Goal: Task Accomplishment & Management: Complete application form

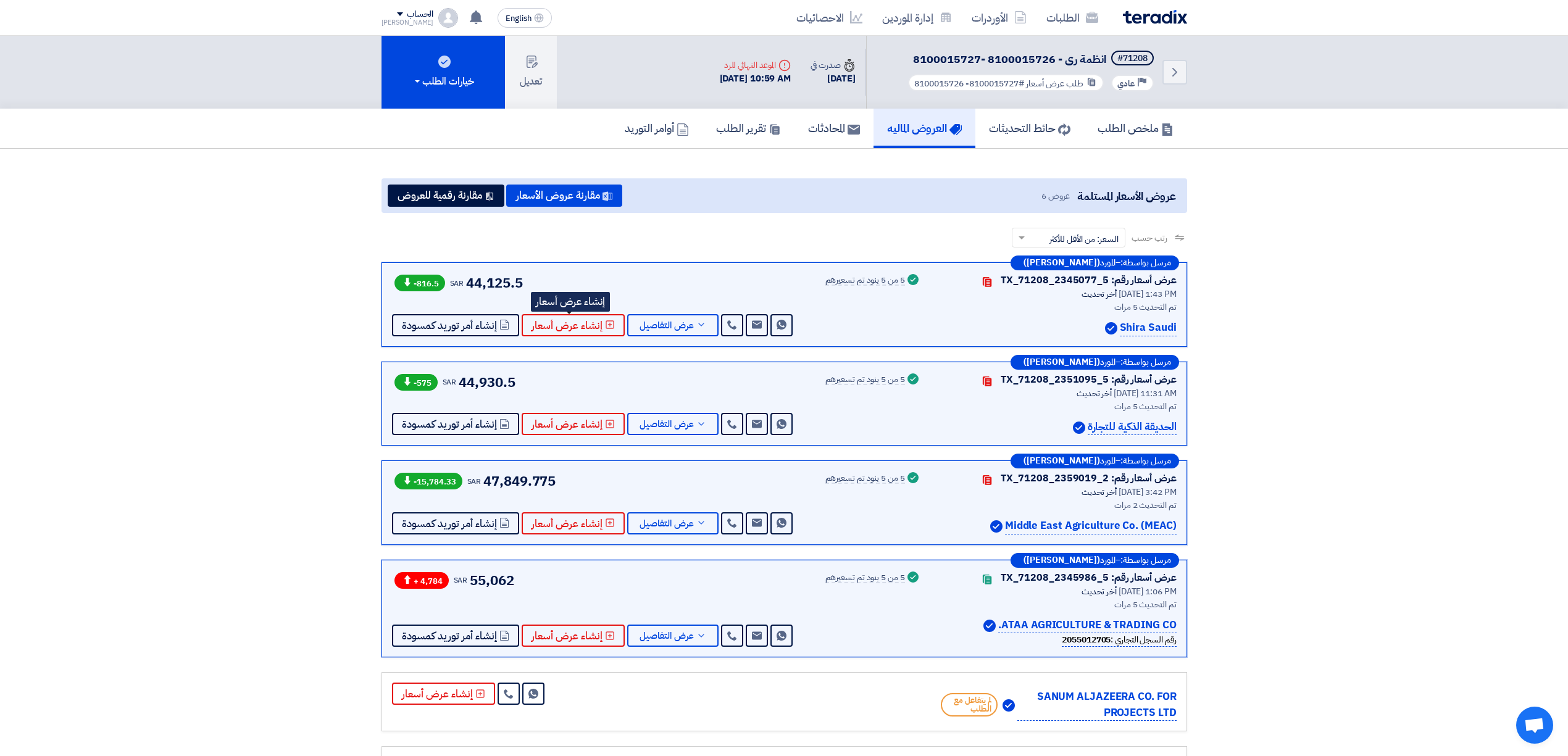
click at [1176, 17] on img at bounding box center [1155, 17] width 64 height 14
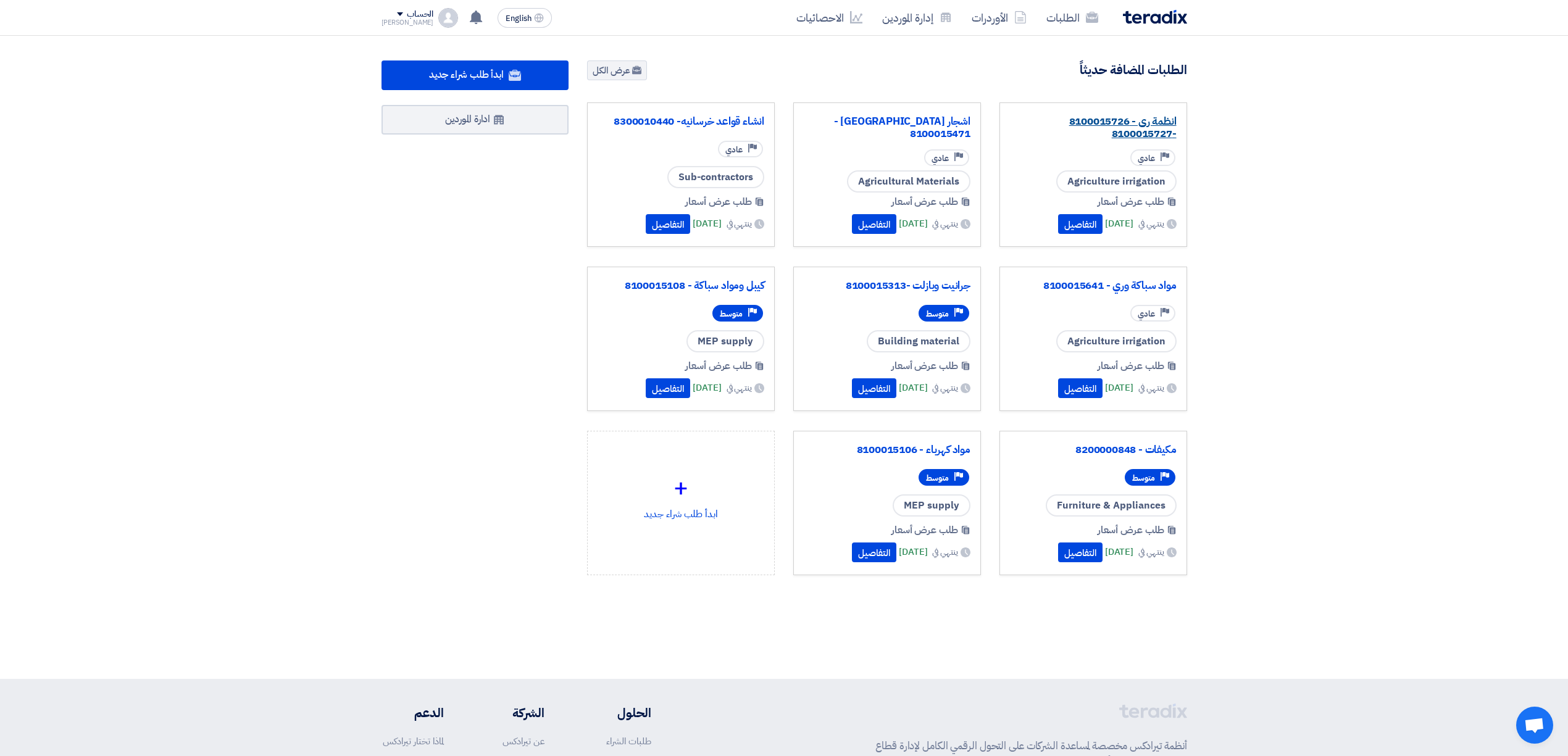
click at [1067, 116] on link "انظمة رى - 8100015726 -8100015727" at bounding box center [1093, 128] width 167 height 25
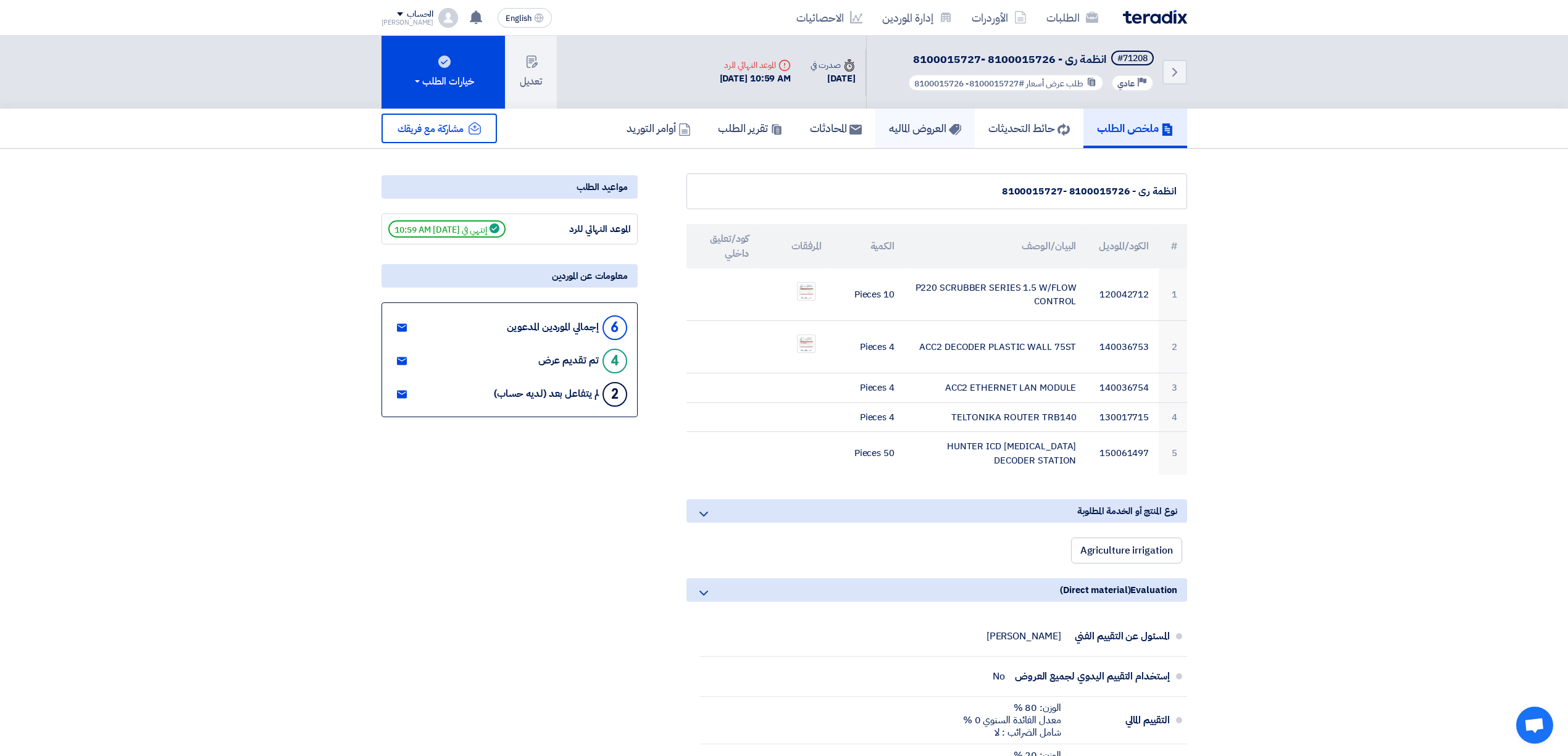
click at [895, 132] on h5 "العروض الماليه" at bounding box center [925, 128] width 72 height 14
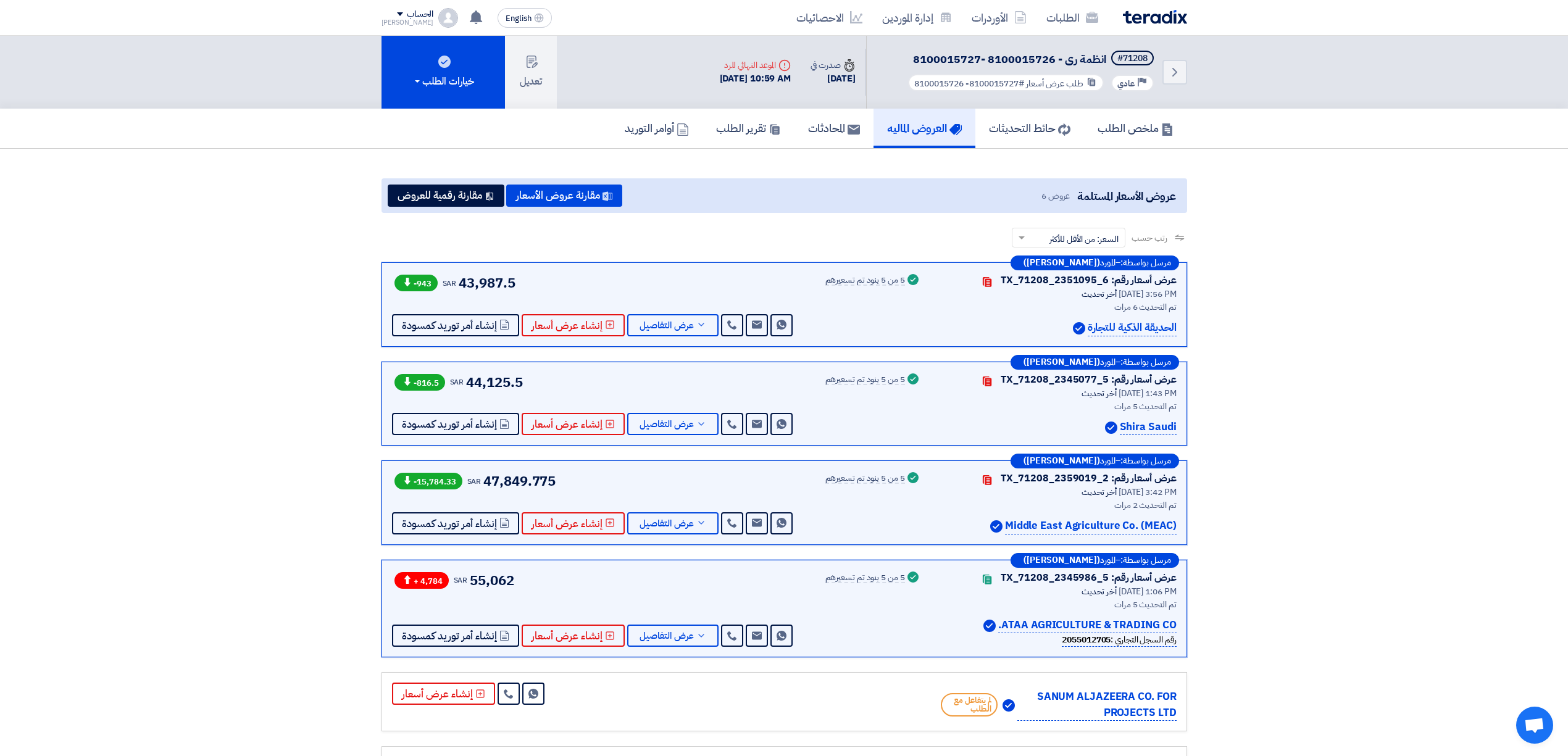
drag, startPoint x: 470, startPoint y: 290, endPoint x: 444, endPoint y: 292, distance: 26.1
click at [444, 292] on div "-943 SAR 43,987.5 Send Message Send Message" at bounding box center [593, 304] width 403 height 64
click at [653, 280] on div "-943 SAR 43,987.5 Send Message Send Message" at bounding box center [593, 304] width 403 height 64
click at [661, 321] on span "عرض التفاصيل" at bounding box center [667, 325] width 54 height 9
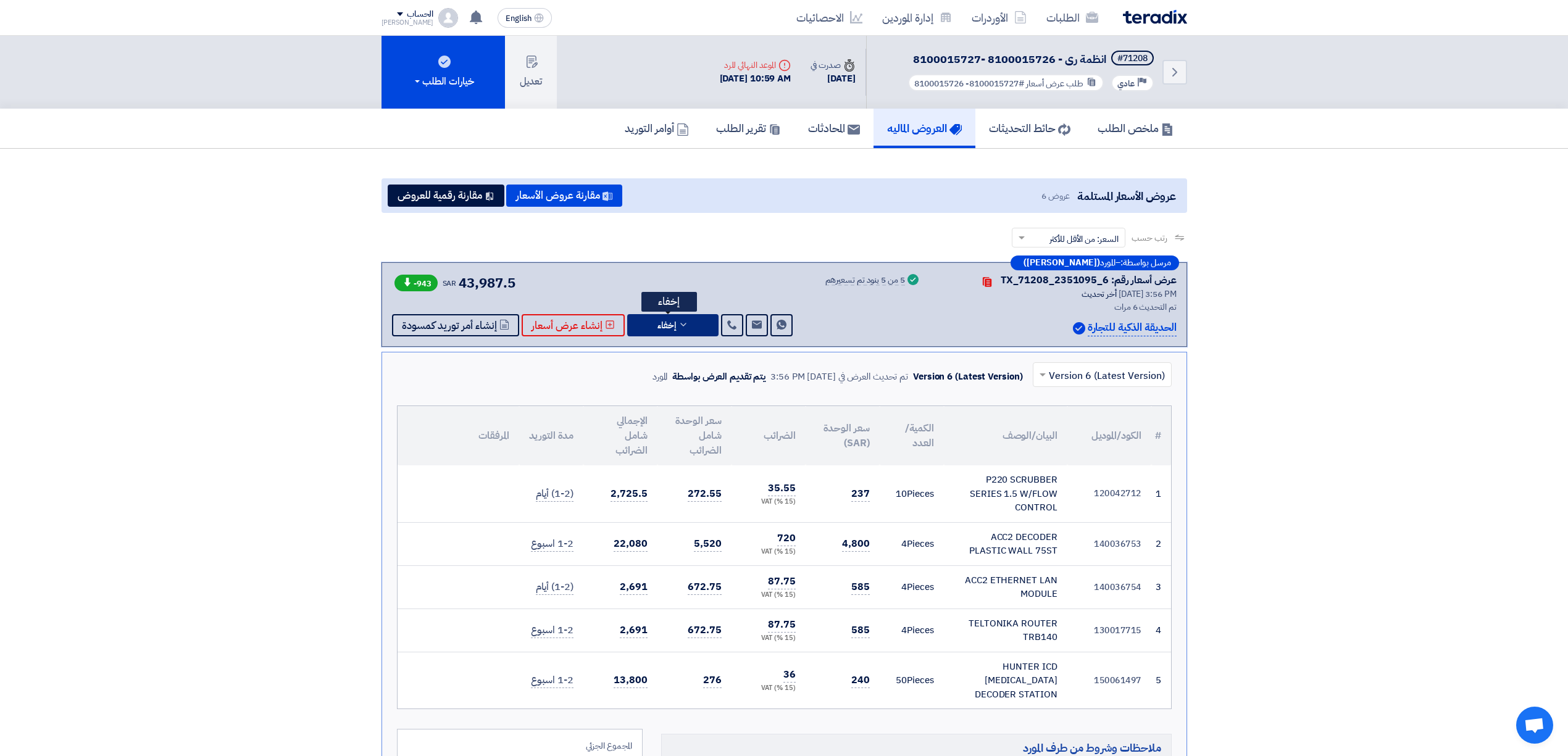
click at [661, 321] on span "إخفاء" at bounding box center [667, 325] width 19 height 9
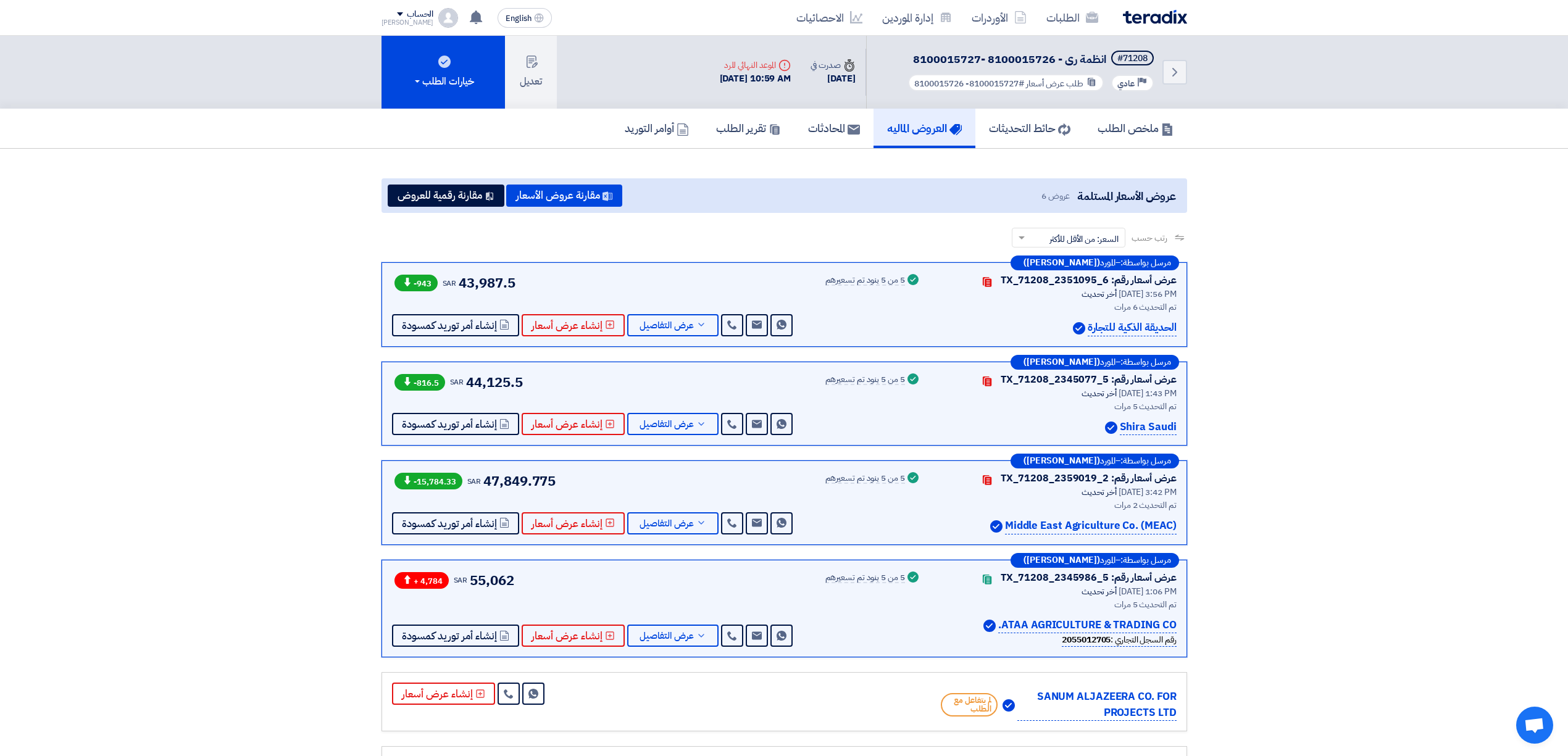
drag, startPoint x: 1087, startPoint y: 330, endPoint x: 1269, endPoint y: 339, distance: 182.2
click at [1266, 341] on section "عروض الأسعار المستلمة عروض 6 مقارنة عروض الأسعار مقارنة رقمية للعروض رتب حسب رت…" at bounding box center [784, 492] width 1568 height 687
click at [1269, 339] on section "عروض الأسعار المستلمة عروض 6 مقارنة عروض الأسعار مقارنة رقمية للعروض رتب حسب رت…" at bounding box center [784, 492] width 1568 height 687
drag, startPoint x: 1181, startPoint y: 430, endPoint x: 1003, endPoint y: 427, distance: 178.0
click at [1059, 442] on div "مرسل بواسطة: – المورد ([PERSON_NAME]) عرض أسعار رقم: TX_71208_2345077_5 Contact…" at bounding box center [784, 403] width 805 height 85
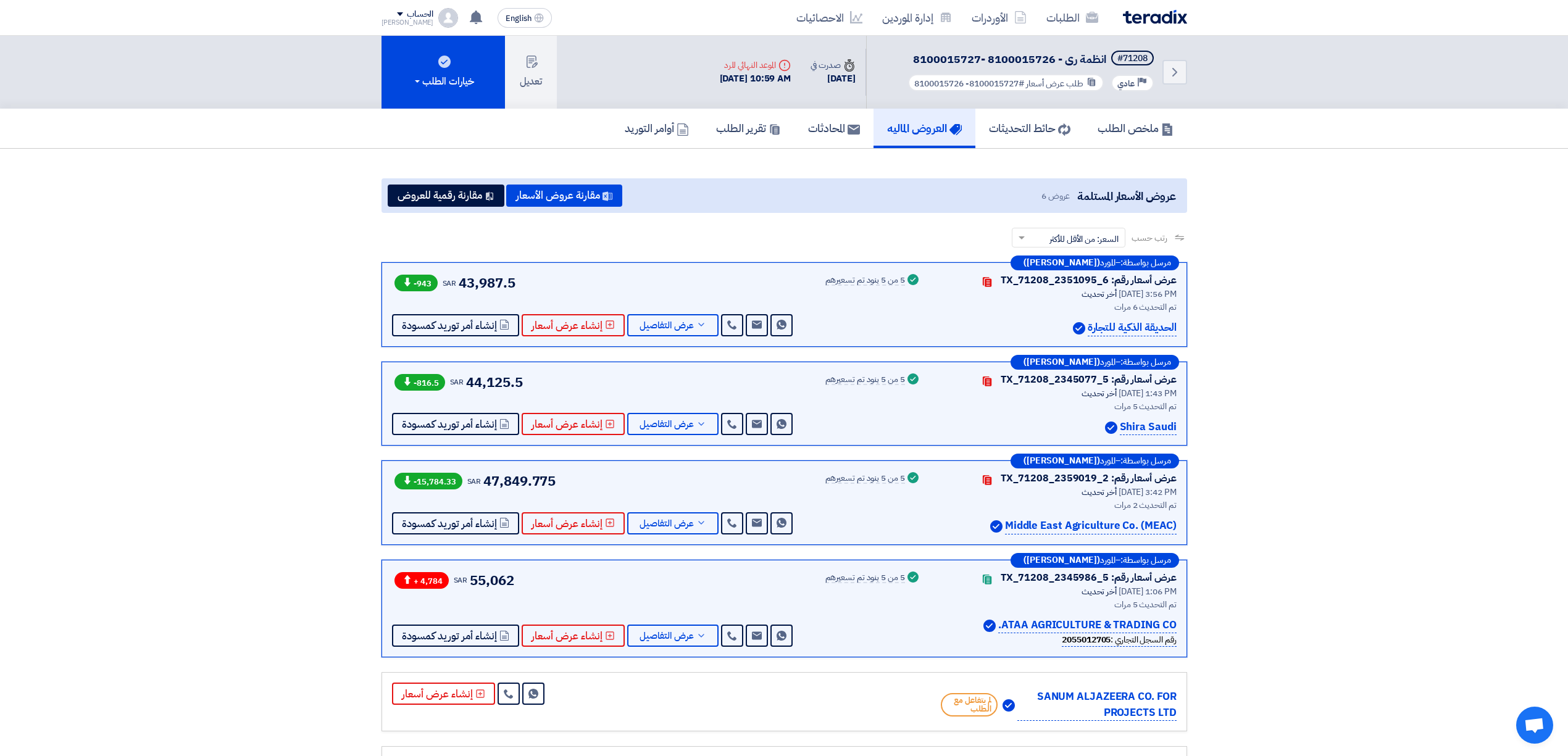
click at [876, 403] on div "Success 5 من 5 بنود تم تسعيرهم" at bounding box center [873, 403] width 96 height 64
drag, startPoint x: 1176, startPoint y: 324, endPoint x: 1080, endPoint y: 340, distance: 97.3
click at [1080, 340] on div "مرسل بواسطة: – المورد ([PERSON_NAME]) عرض أسعار رقم: TX_71208_2351095_6 Contact…" at bounding box center [784, 304] width 805 height 85
click at [999, 319] on div "الحديقة الذكية للتجارة" at bounding box center [1056, 327] width 241 height 17
drag, startPoint x: 532, startPoint y: 277, endPoint x: 474, endPoint y: 295, distance: 60.7
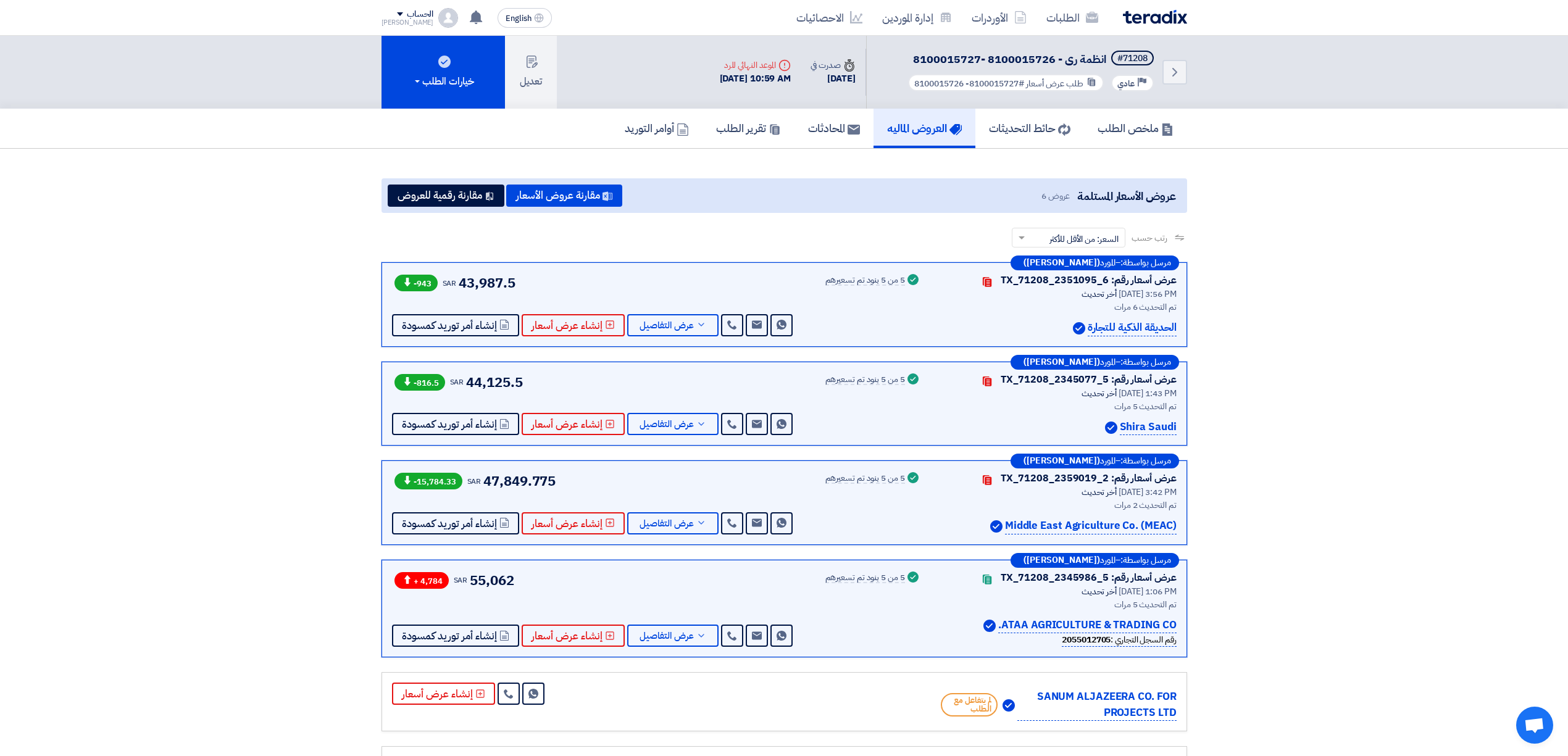
click at [453, 296] on div "-943 SAR 43,987.5 Send Message Send Message" at bounding box center [593, 304] width 403 height 64
click at [549, 275] on div "-943 SAR 43,987.5 Send Message Send Message" at bounding box center [593, 304] width 403 height 64
click at [795, 264] on div "مرسل بواسطة: – المورد ([PERSON_NAME]) عرض أسعار رقم: TX_71208_2351095_6 Contact…" at bounding box center [784, 304] width 805 height 85
click at [745, 284] on div "-943 SAR 43,987.5 Send Message Send Message" at bounding box center [593, 304] width 403 height 64
drag, startPoint x: 803, startPoint y: 286, endPoint x: 913, endPoint y: 292, distance: 110.2
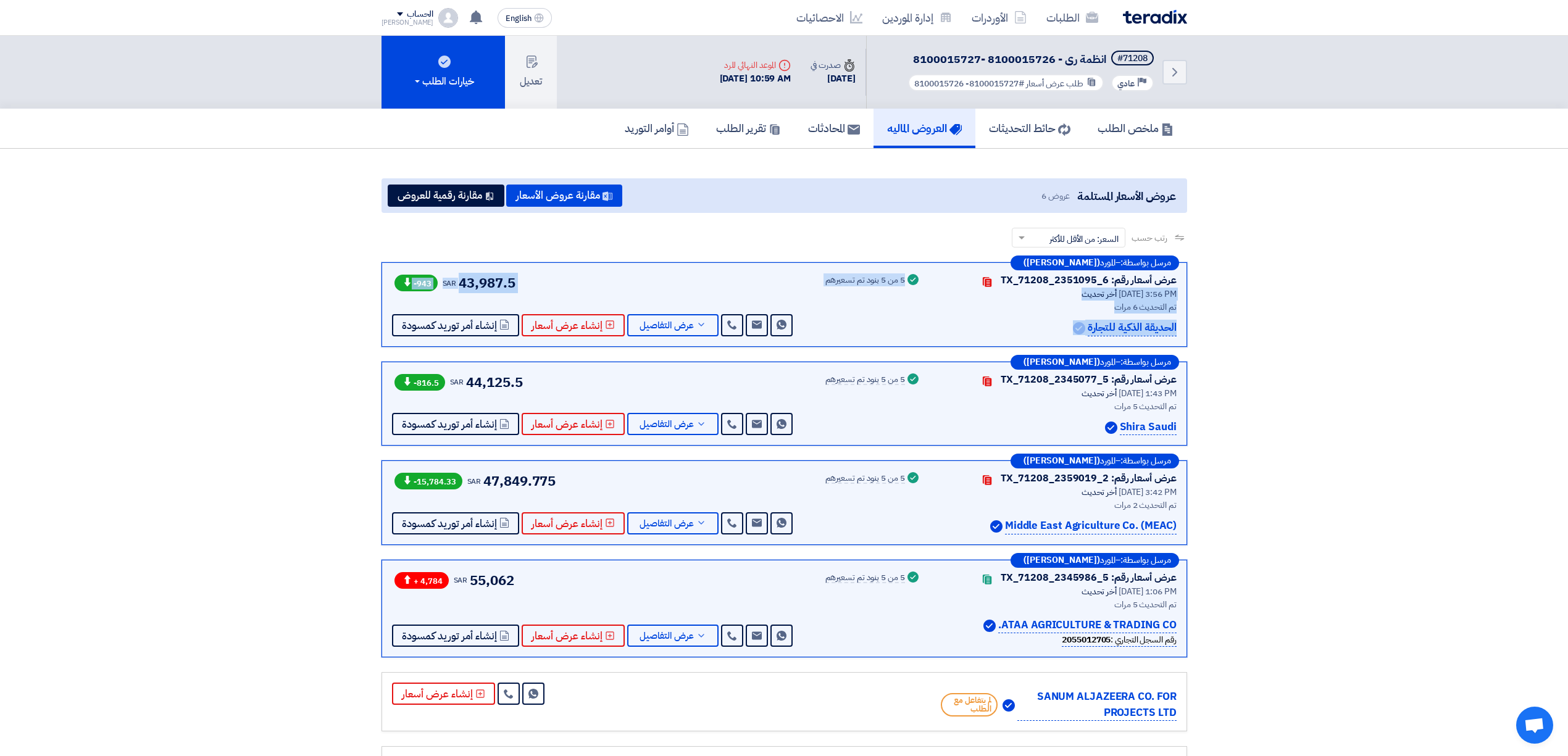
click at [934, 281] on div "عرض أسعار رقم: TX_71208_2351095_6 Contacts أخر تحديث [DATE] 3:56 PM تم التحديث …" at bounding box center [784, 304] width 784 height 64
click at [909, 295] on div "Success 5 من 5 بنود تم تسعيرهم" at bounding box center [873, 304] width 96 height 64
click at [617, 264] on div "مرسل بواسطة: – المورد ([PERSON_NAME]) عرض أسعار رقم: TX_71208_2351095_6 Contact…" at bounding box center [784, 304] width 805 height 85
click at [794, 326] on div "عرض أسعار رقم: TX_71208_2351095_6 Contacts أخر تحديث [DATE] 3:56 PM تم التحديث …" at bounding box center [784, 304] width 784 height 64
drag, startPoint x: 417, startPoint y: 379, endPoint x: 608, endPoint y: 378, distance: 191.0
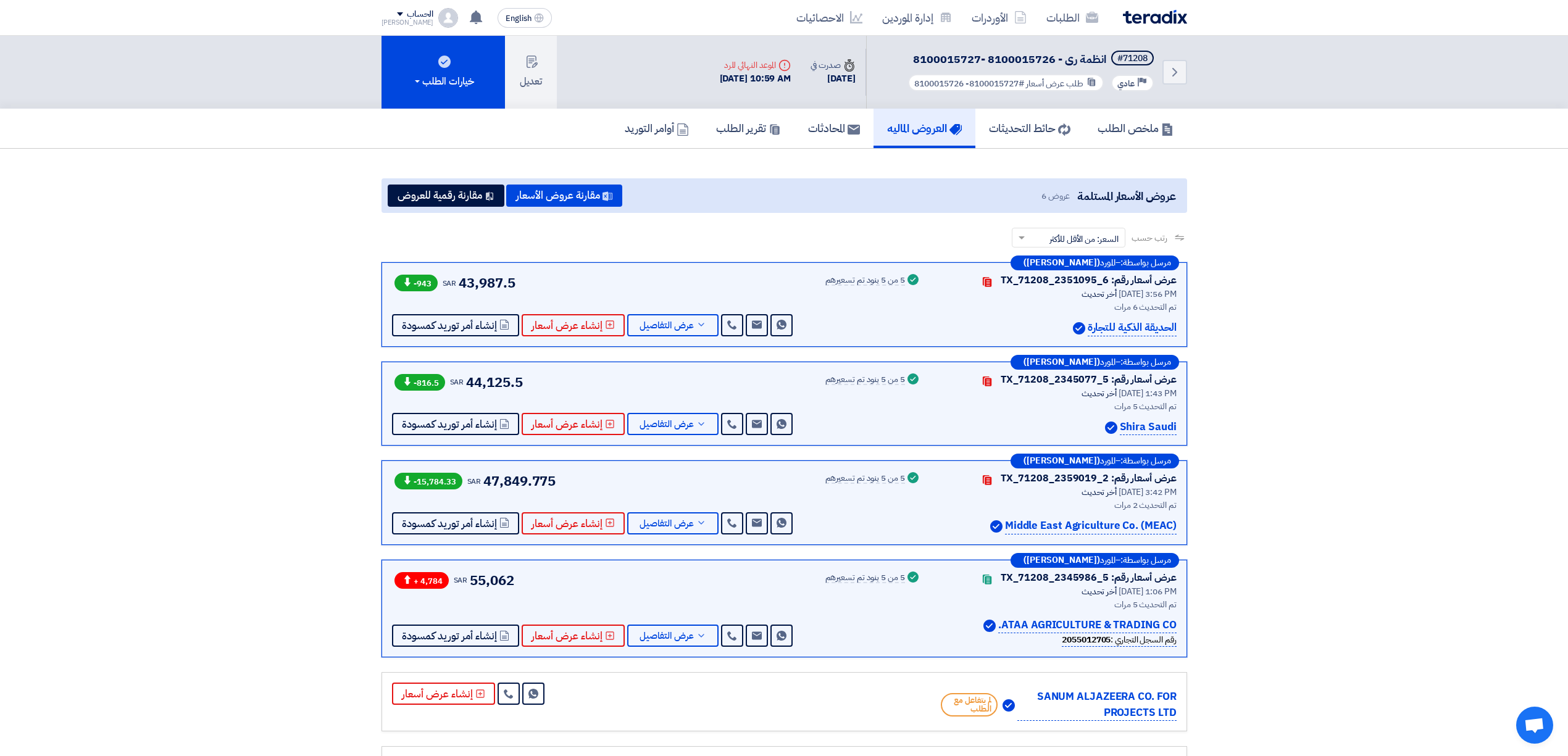
click at [589, 383] on div "-816.5 SAR 44,125.5 Send Message Send Message" at bounding box center [593, 403] width 403 height 64
click at [715, 378] on div "-816.5 SAR 44,125.5 Send Message Send Message" at bounding box center [593, 403] width 403 height 64
click at [676, 397] on div "-816.5 SAR 44,125.5 Send Message Send Message" at bounding box center [593, 403] width 403 height 64
drag, startPoint x: 523, startPoint y: 388, endPoint x: 373, endPoint y: 392, distance: 150.1
click at [385, 392] on div "مرسل بواسطة: – المورد ([PERSON_NAME]) عرض أسعار رقم: TX_71208_2345077_5 Contact…" at bounding box center [784, 403] width 805 height 85
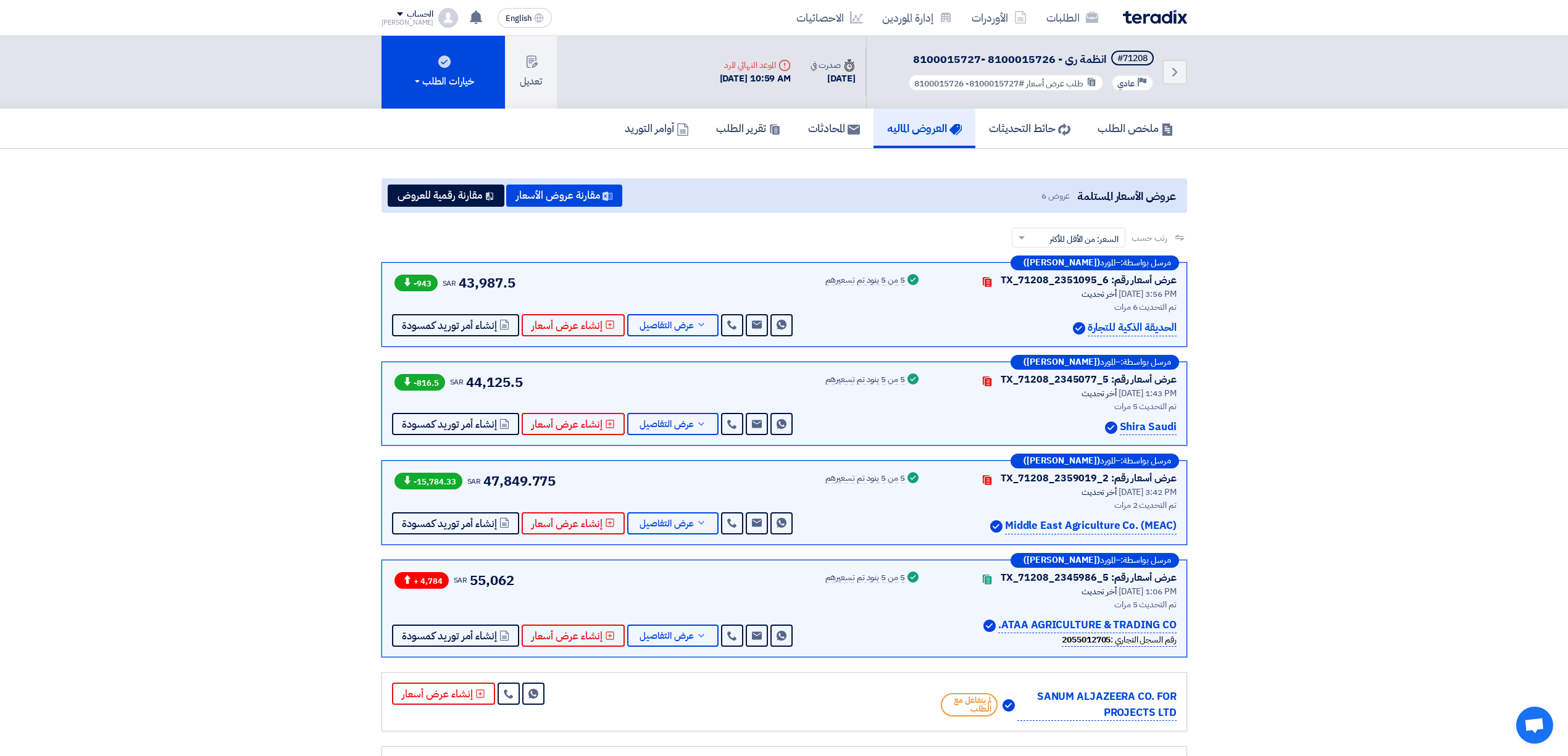
click at [372, 392] on div "مرسل بواسطة: – المورد ([PERSON_NAME]) عرض أسعار رقم: TX_71208_2351095_6 Contact…" at bounding box center [784, 536] width 824 height 548
drag, startPoint x: 519, startPoint y: 284, endPoint x: 353, endPoint y: 297, distance: 166.5
click at [379, 290] on div "مرسل بواسطة: – المورد ([PERSON_NAME]) عرض أسعار رقم: TX_71208_2351095_6 Contact…" at bounding box center [784, 536] width 824 height 548
click at [352, 299] on section "عروض الأسعار المستلمة عروض 6 مقارنة عروض الأسعار مقارنة رقمية للعروض رتب حسب رت…" at bounding box center [784, 492] width 1568 height 687
drag, startPoint x: 517, startPoint y: 385, endPoint x: 304, endPoint y: 380, distance: 213.1
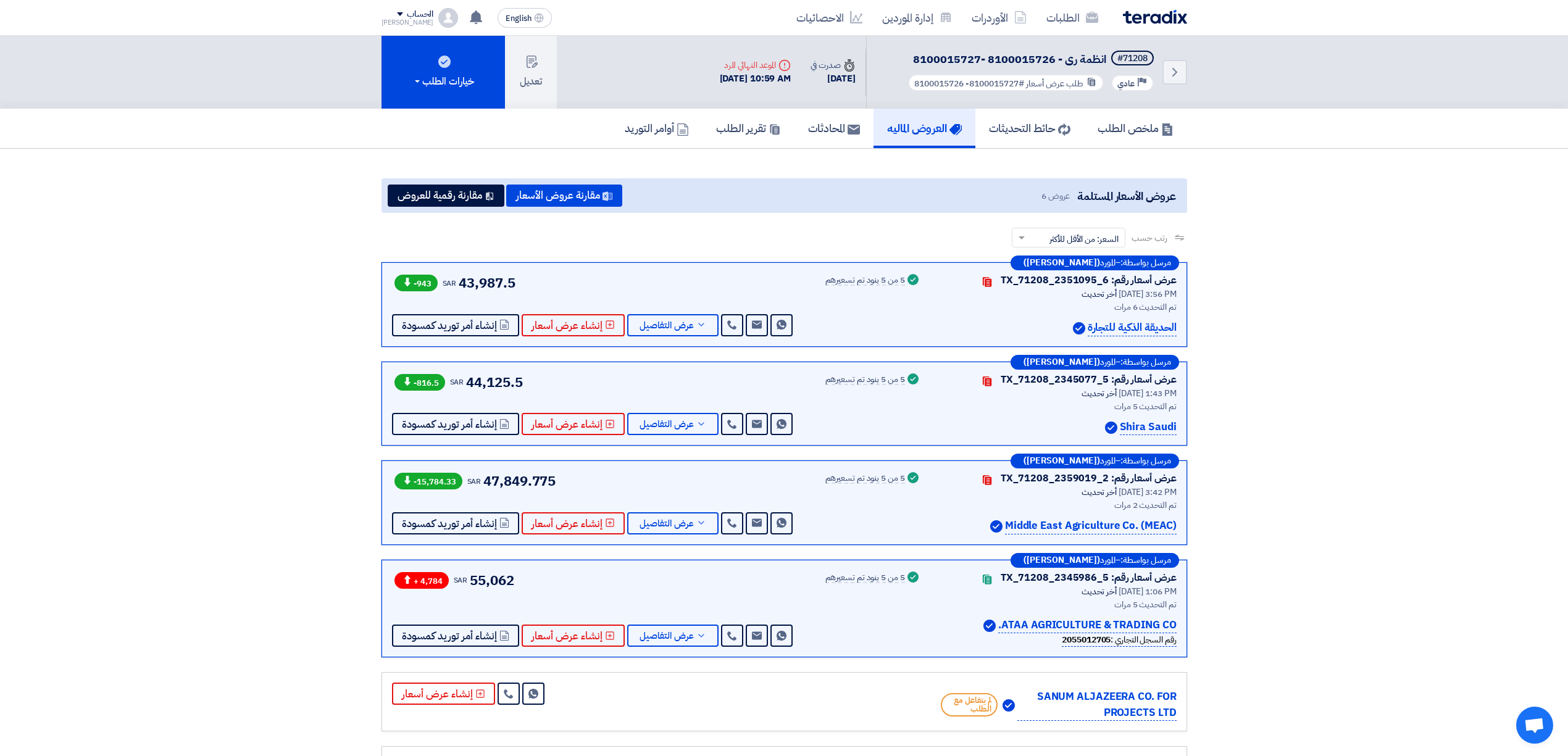
click at [368, 383] on section "عروض الأسعار المستلمة عروض 6 مقارنة عروض الأسعار مقارنة رقمية للعروض رتب حسب رت…" at bounding box center [784, 492] width 1568 height 687
click at [303, 381] on section "عروض الأسعار المستلمة عروض 6 مقارنة عروض الأسعار مقارنة رقمية للعروض رتب حسب رت…" at bounding box center [784, 492] width 1568 height 687
click at [946, 405] on div "تم التحديث 5 مرات" at bounding box center [1056, 406] width 241 height 13
drag, startPoint x: 802, startPoint y: 418, endPoint x: 359, endPoint y: 400, distance: 443.4
click at [359, 400] on section "عروض الأسعار المستلمة عروض 6 مقارنة عروض الأسعار مقارنة رقمية للعروض رتب حسب رت…" at bounding box center [784, 492] width 1568 height 687
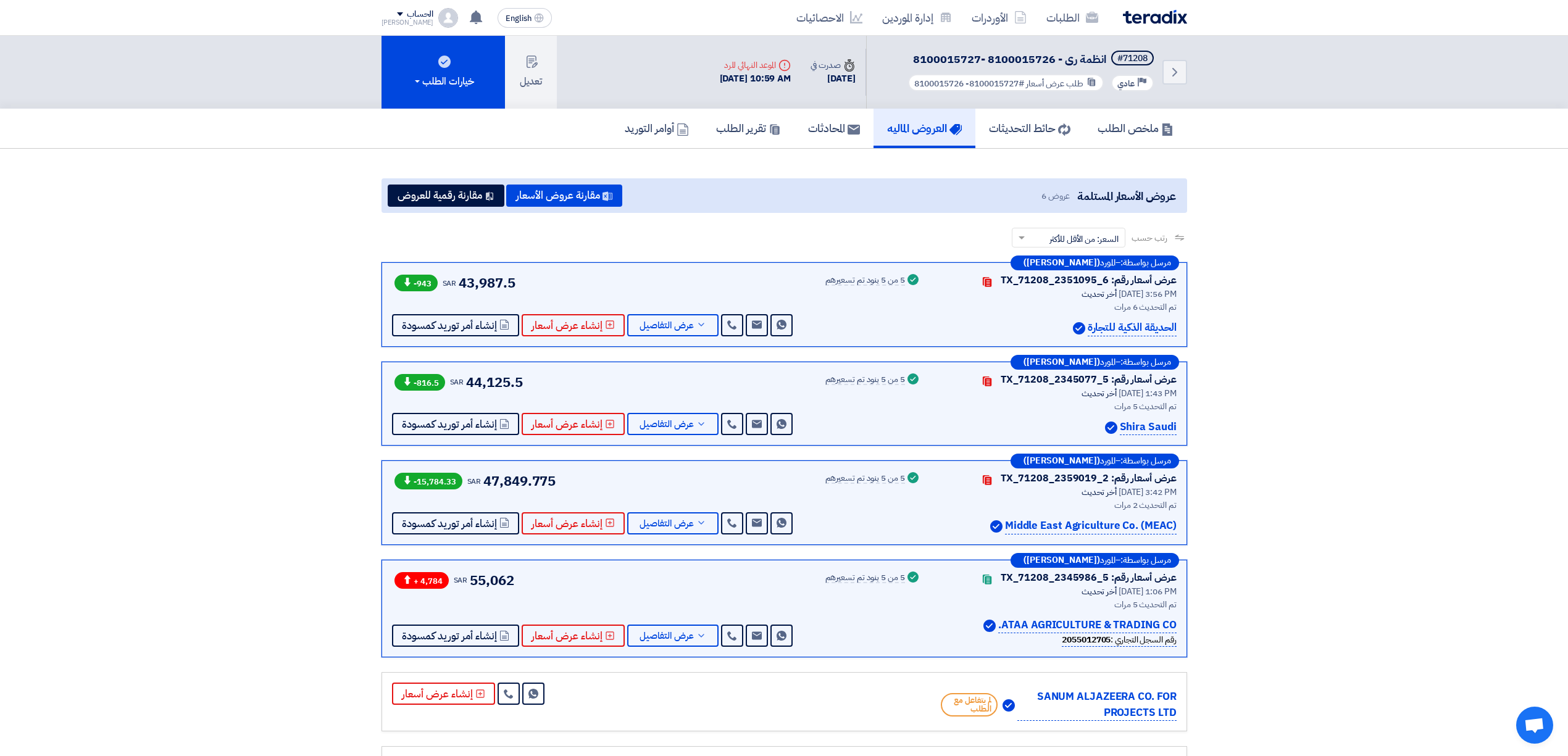
drag, startPoint x: 353, startPoint y: 379, endPoint x: 381, endPoint y: 358, distance: 35.0
click at [353, 379] on section "عروض الأسعار المستلمة عروض 6 مقارنة عروض الأسعار مقارنة رقمية للعروض رتب حسب رت…" at bounding box center [784, 492] width 1568 height 687
drag, startPoint x: 536, startPoint y: 287, endPoint x: 334, endPoint y: 301, distance: 202.5
click at [381, 301] on div "مرسل بواسطة: – المورد ([PERSON_NAME]) عرض أسعار رقم: TX_71208_2351095_6 Contact…" at bounding box center [784, 304] width 805 height 85
click at [334, 302] on section "عروض الأسعار المستلمة عروض 6 مقارنة عروض الأسعار مقارنة رقمية للعروض رتب حسب رت…" at bounding box center [784, 492] width 1568 height 687
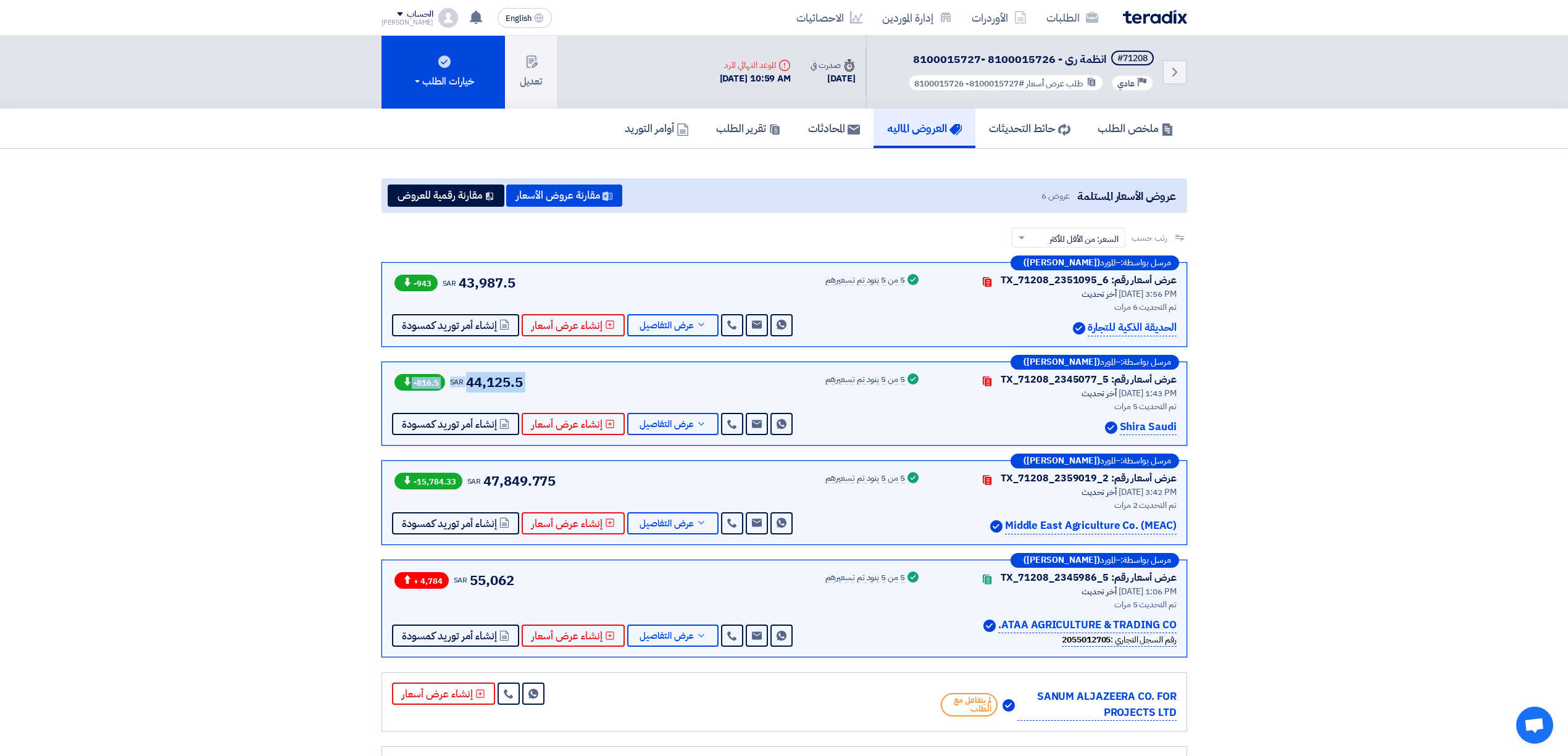
drag, startPoint x: 473, startPoint y: 386, endPoint x: 316, endPoint y: 366, distance: 158.3
click at [349, 374] on section "عروض الأسعار المستلمة عروض 6 مقارنة عروض الأسعار مقارنة رقمية للعروض رتب حسب رت…" at bounding box center [784, 492] width 1568 height 687
drag, startPoint x: 316, startPoint y: 366, endPoint x: 326, endPoint y: 364, distance: 10.2
click at [316, 366] on section "عروض الأسعار المستلمة عروض 6 مقارنة عروض الأسعار مقارنة رقمية للعروض رتب حسب رت…" at bounding box center [784, 492] width 1568 height 687
drag, startPoint x: 515, startPoint y: 287, endPoint x: 329, endPoint y: 311, distance: 187.5
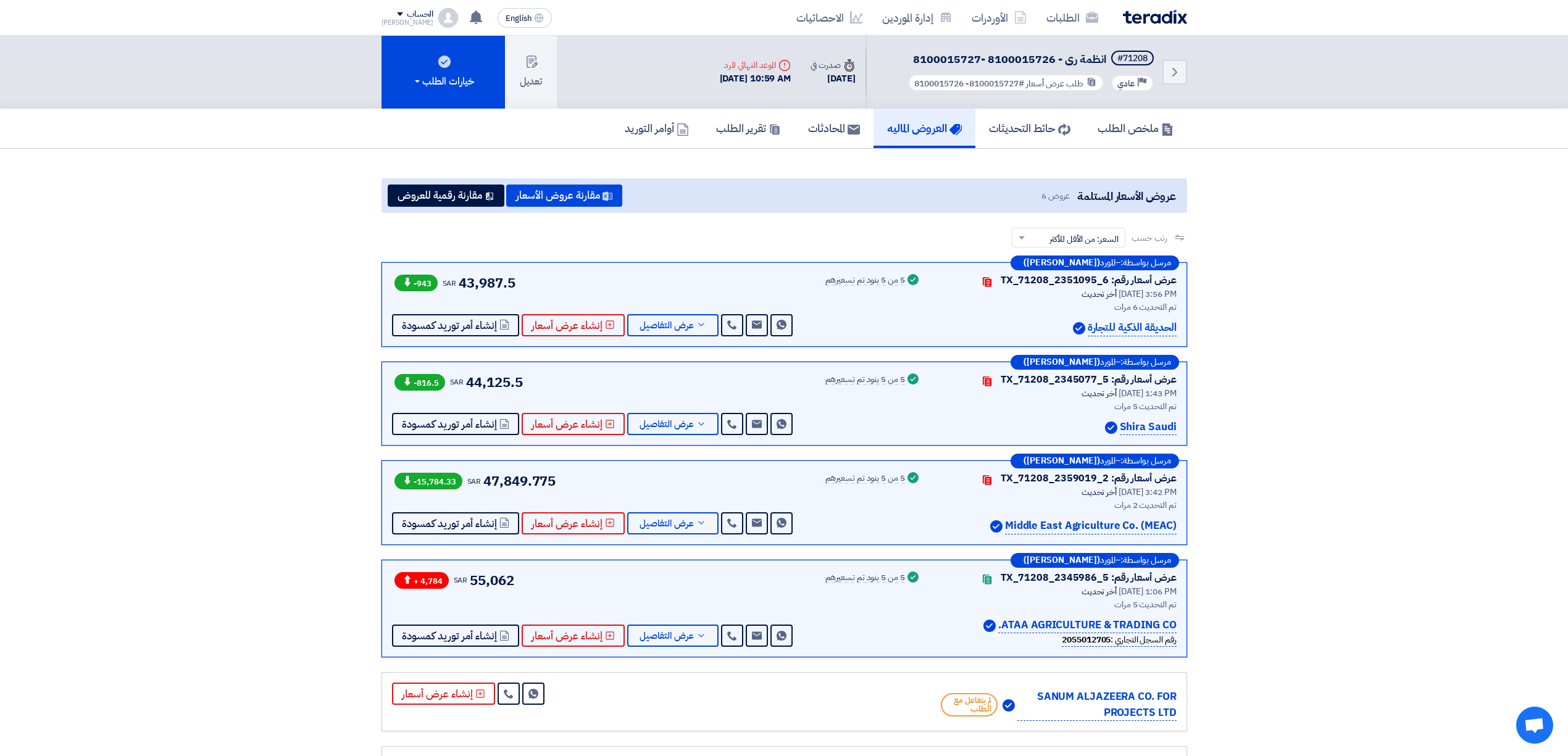
click at [386, 311] on div "مرسل بواسطة: – المورد ([PERSON_NAME]) عرض أسعار رقم: TX_71208_2351095_6 Contact…" at bounding box center [784, 304] width 805 height 85
click at [328, 311] on section "عروض الأسعار المستلمة عروض 6 مقارنة عروض الأسعار مقارنة رقمية للعروض رتب حسب رت…" at bounding box center [784, 492] width 1568 height 687
drag, startPoint x: 541, startPoint y: 288, endPoint x: 302, endPoint y: 318, distance: 240.9
click at [360, 302] on section "عروض الأسعار المستلمة عروض 6 مقارنة عروض الأسعار مقارنة رقمية للعروض رتب حسب رت…" at bounding box center [784, 492] width 1568 height 687
click at [299, 319] on section "عروض الأسعار المستلمة عروض 6 مقارنة عروض الأسعار مقارنة رقمية للعروض رتب حسب رت…" at bounding box center [784, 492] width 1568 height 687
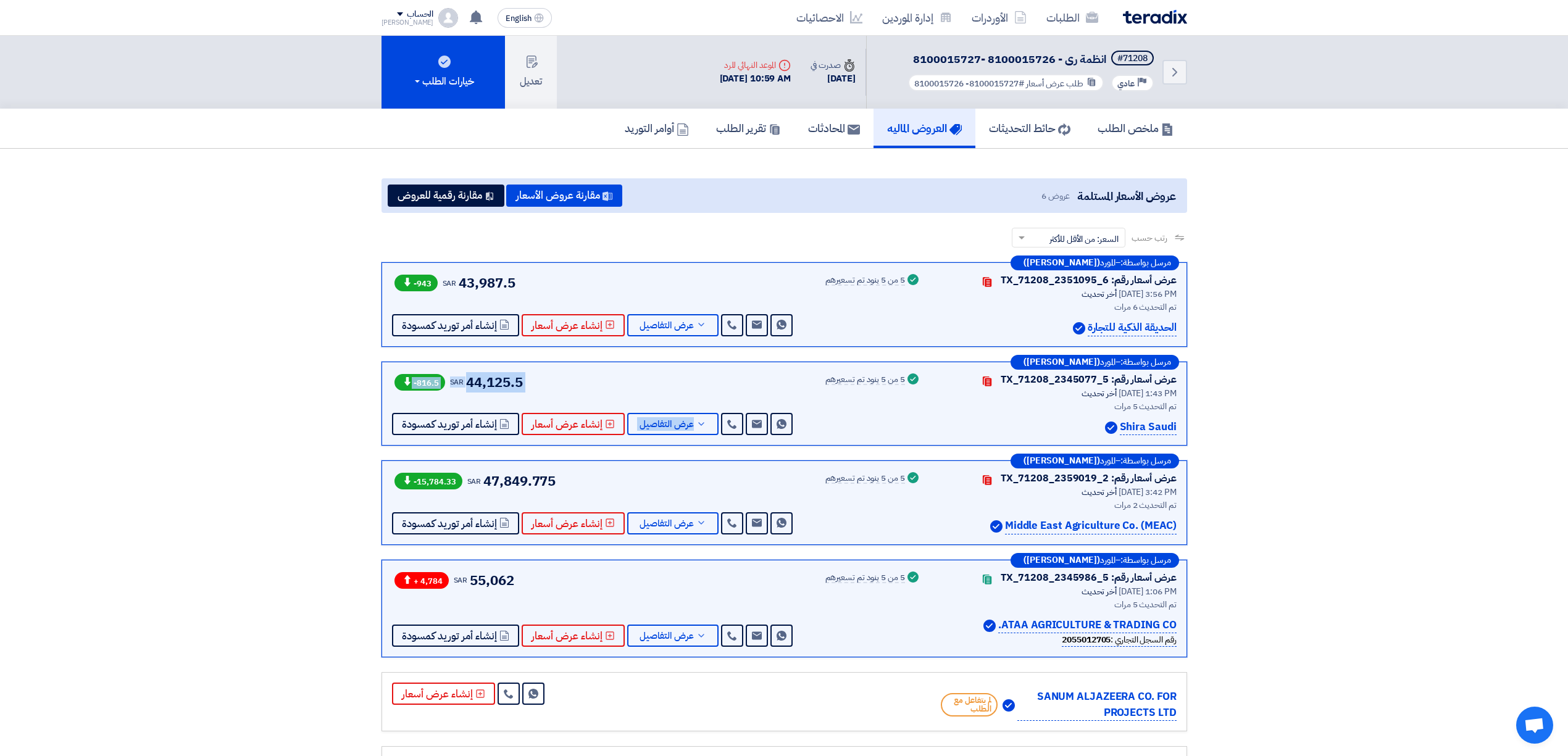
drag, startPoint x: 603, startPoint y: 386, endPoint x: 314, endPoint y: 376, distance: 289.2
click at [349, 380] on section "عروض الأسعار المستلمة عروض 6 مقارنة عروض الأسعار مقارنة رقمية للعروض رتب حسب رت…" at bounding box center [784, 492] width 1568 height 687
click at [300, 377] on section "عروض الأسعار المستلمة عروض 6 مقارنة عروض الأسعار مقارنة رقمية للعروض رتب حسب رت…" at bounding box center [784, 492] width 1568 height 687
drag, startPoint x: 655, startPoint y: 390, endPoint x: 303, endPoint y: 395, distance: 352.0
click at [348, 396] on section "عروض الأسعار المستلمة عروض 6 مقارنة عروض الأسعار مقارنة رقمية للعروض رتب حسب رت…" at bounding box center [784, 492] width 1568 height 687
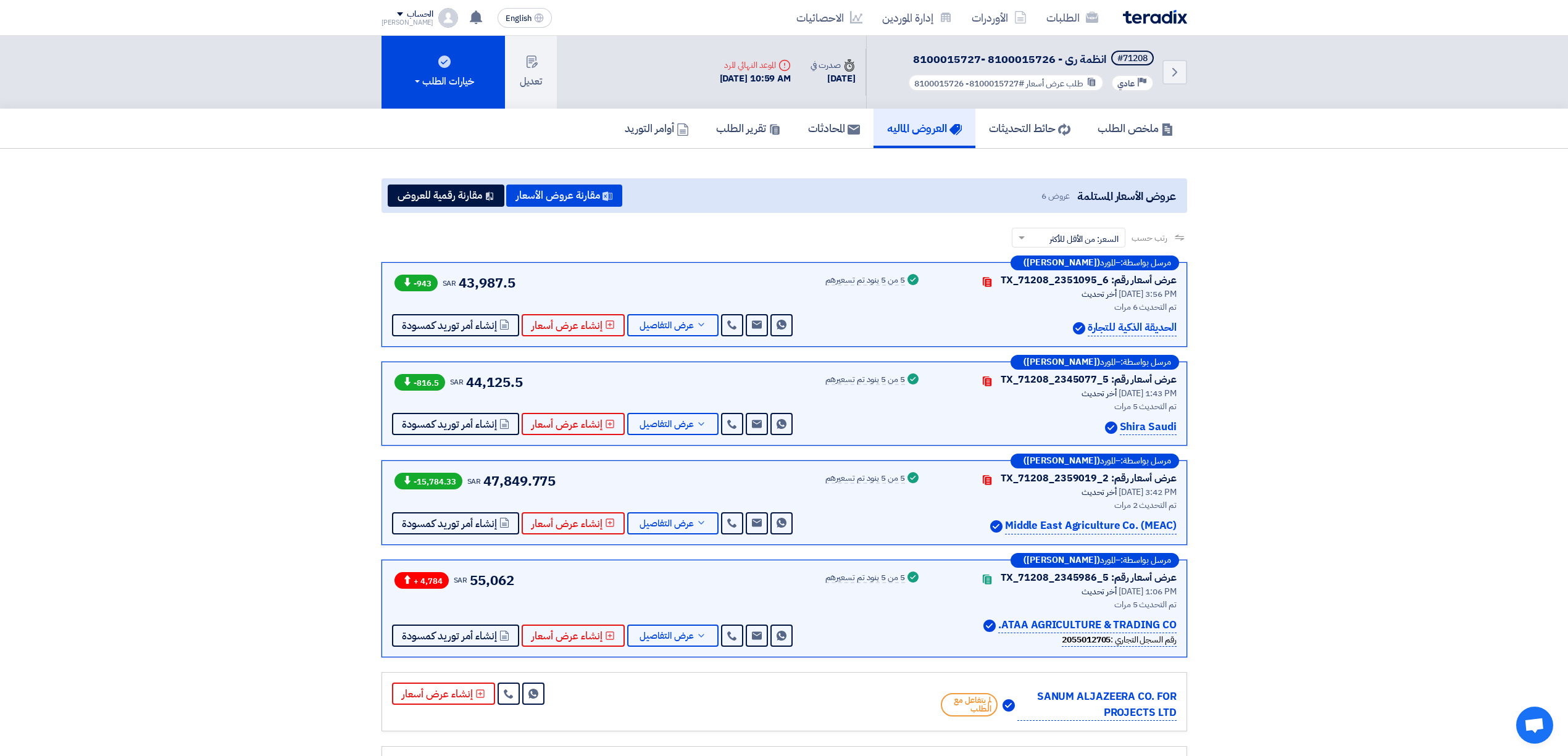
click at [278, 393] on section "عروض الأسعار المستلمة عروض 6 مقارنة عروض الأسعار مقارنة رقمية للعروض رتب حسب رت…" at bounding box center [784, 492] width 1568 height 687
drag, startPoint x: 1343, startPoint y: 424, endPoint x: 376, endPoint y: 327, distance: 971.9
click at [376, 327] on section "عروض الأسعار المستلمة عروض 6 مقارنة عروض الأسعار مقارنة رقمية للعروض رتب حسب رت…" at bounding box center [784, 492] width 1568 height 687
click at [349, 324] on section "عروض الأسعار المستلمة عروض 6 مقارنة عروض الأسعار مقارنة رقمية للعروض رتب حسب رت…" at bounding box center [784, 492] width 1568 height 687
drag, startPoint x: 813, startPoint y: 414, endPoint x: 624, endPoint y: 416, distance: 189.0
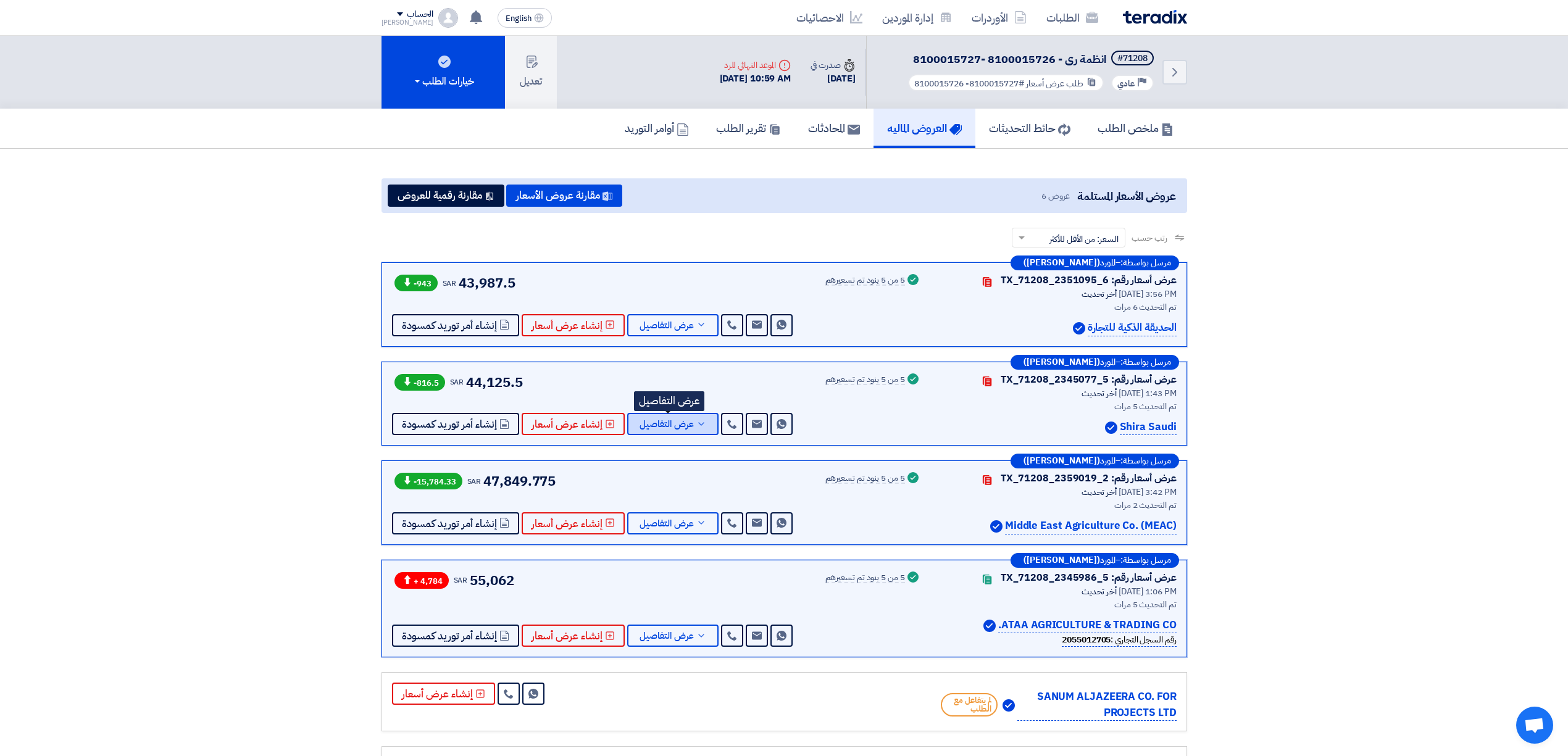
click at [624, 416] on div "عرض أسعار رقم: TX_71208_2345077_5 Contacts أخر تحديث [DATE] 1:43 PM تم التحديث …" at bounding box center [784, 403] width 784 height 64
click at [827, 408] on div "Success 5 من 5 بنود تم تسعيرهم" at bounding box center [873, 403] width 96 height 64
drag, startPoint x: 562, startPoint y: 385, endPoint x: 364, endPoint y: 378, distance: 198.1
click at [364, 378] on section "عروض الأسعار المستلمة عروض 6 مقارنة عروض الأسعار مقارنة رقمية للعروض رتب حسب رت…" at bounding box center [784, 492] width 1568 height 687
click at [348, 386] on section "عروض الأسعار المستلمة عروض 6 مقارنة عروض الأسعار مقارنة رقمية للعروض رتب حسب رت…" at bounding box center [784, 492] width 1568 height 687
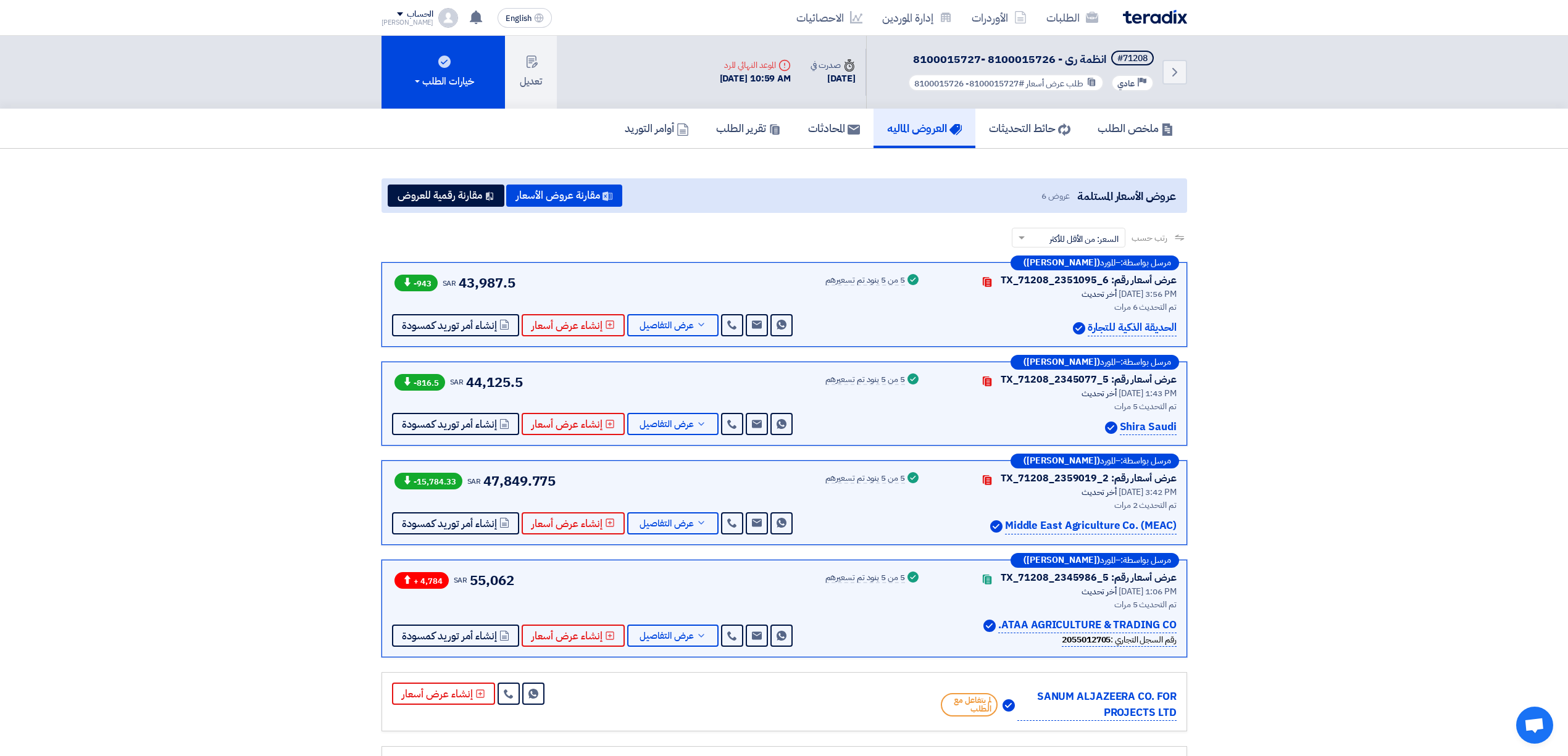
drag, startPoint x: 553, startPoint y: 279, endPoint x: 357, endPoint y: 319, distance: 200.0
click at [358, 319] on section "عروض الأسعار المستلمة عروض 6 مقارنة عروض الأسعار مقارنة رقمية للعروض رتب حسب رت…" at bounding box center [784, 492] width 1568 height 687
click at [316, 333] on section "عروض الأسعار المستلمة عروض 6 مقارنة عروض الأسعار مقارنة رقمية للعروض رتب حسب رت…" at bounding box center [784, 492] width 1568 height 687
drag, startPoint x: 1122, startPoint y: 427, endPoint x: 1176, endPoint y: 426, distance: 54.0
click at [1176, 426] on div "مرسل بواسطة: – المورد ([PERSON_NAME]) عرض أسعار رقم: TX_71208_2345077_5 Contact…" at bounding box center [784, 403] width 805 height 85
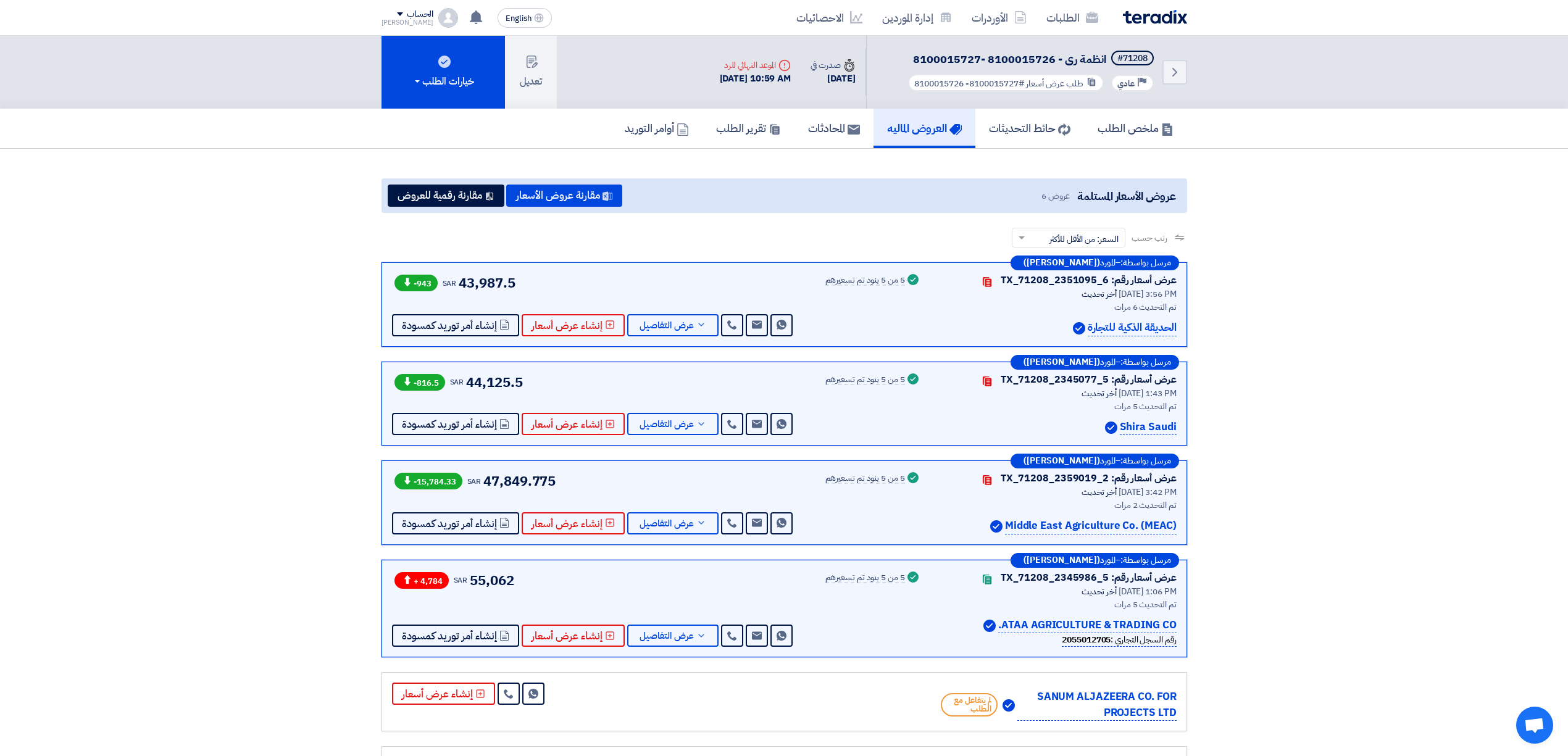
copy p "Shira Saudi"
click at [888, 26] on link "إدارة الموردين" at bounding box center [917, 17] width 90 height 29
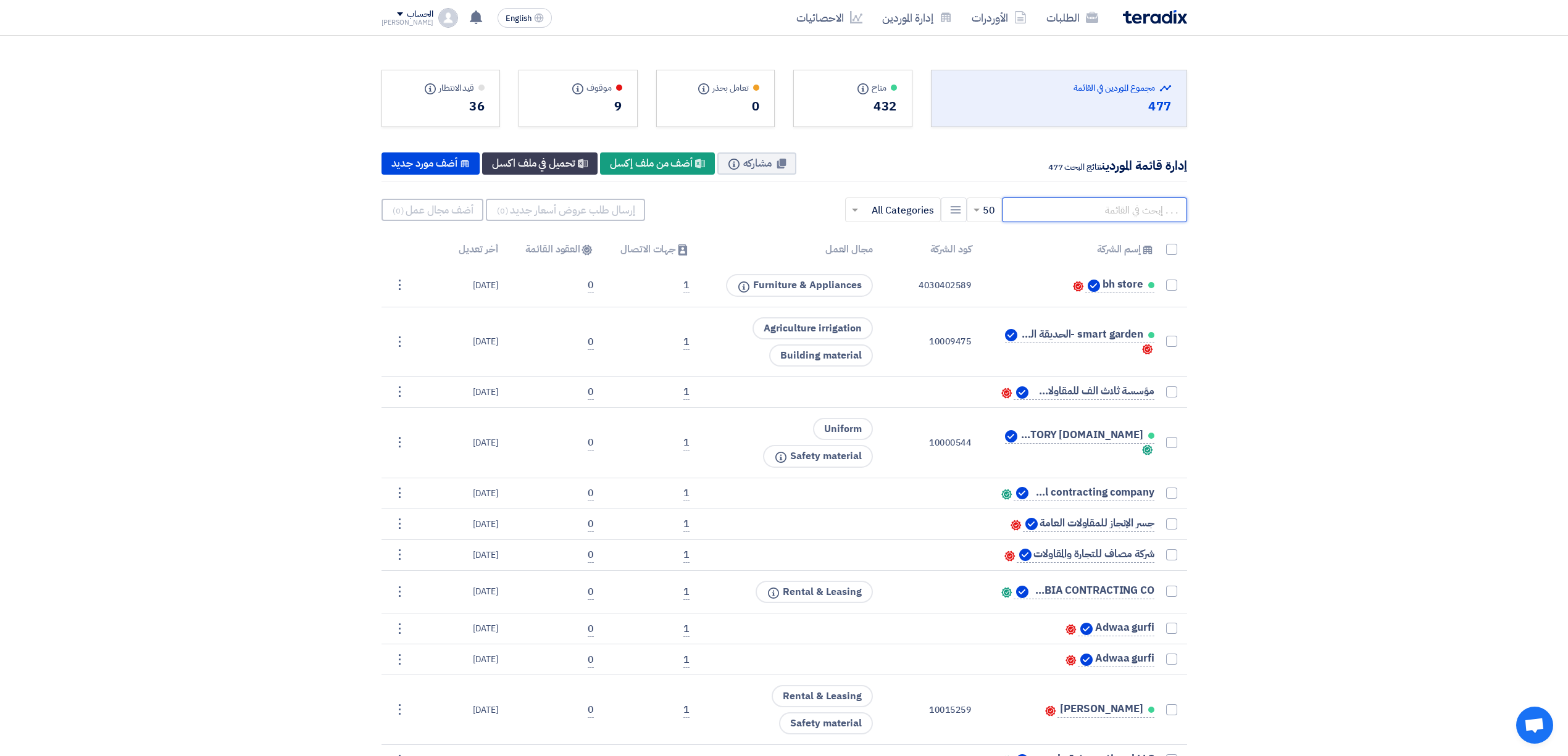
click at [1038, 208] on input "text" at bounding box center [1095, 210] width 185 height 25
paste input "Shira Saudi"
type input "Shira Saudi"
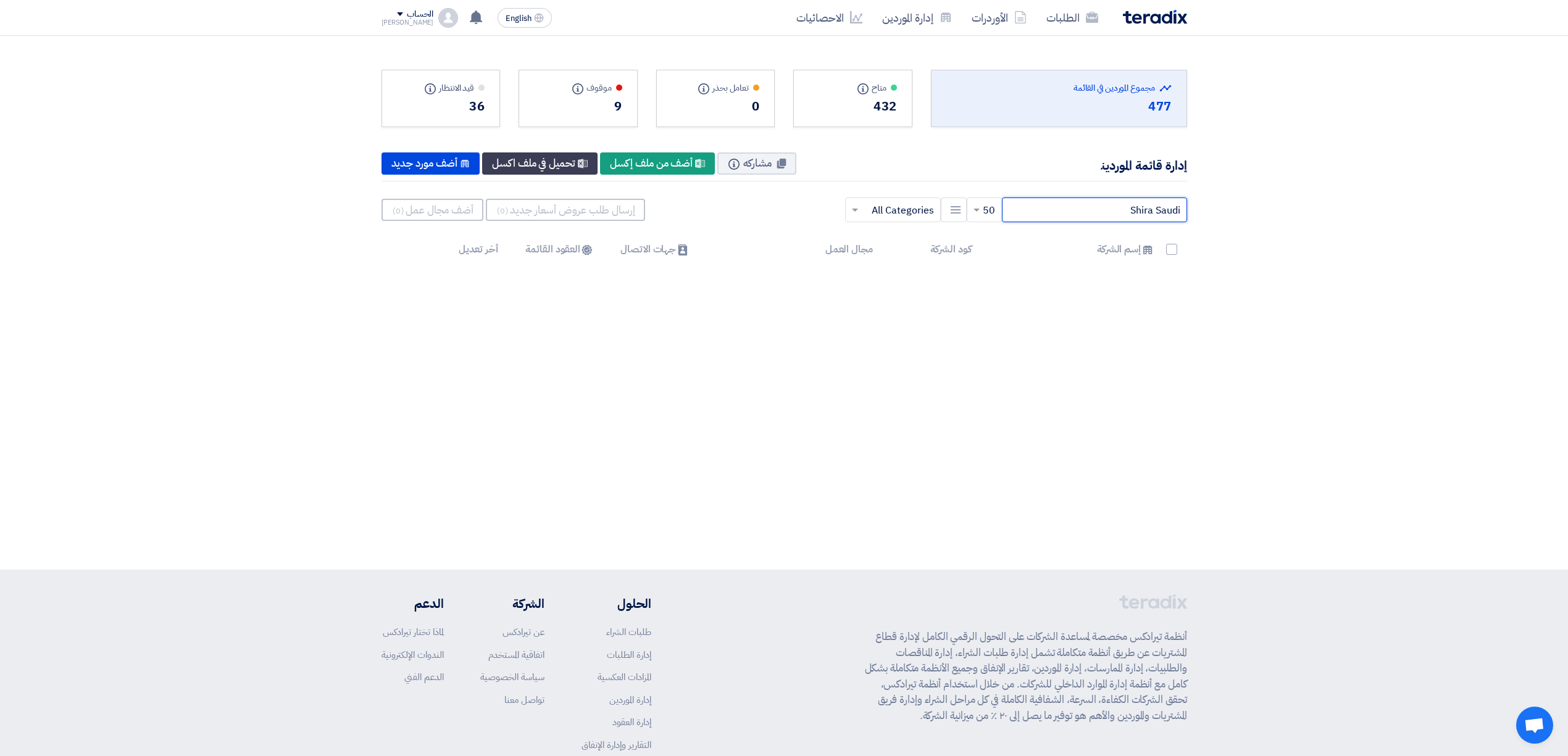
drag, startPoint x: 1157, startPoint y: 216, endPoint x: 1258, endPoint y: 226, distance: 101.5
click at [1258, 226] on section "Total Suppliers in this list مجموع الموردين في القائمة 477 متاح Info" at bounding box center [784, 162] width 1568 height 253
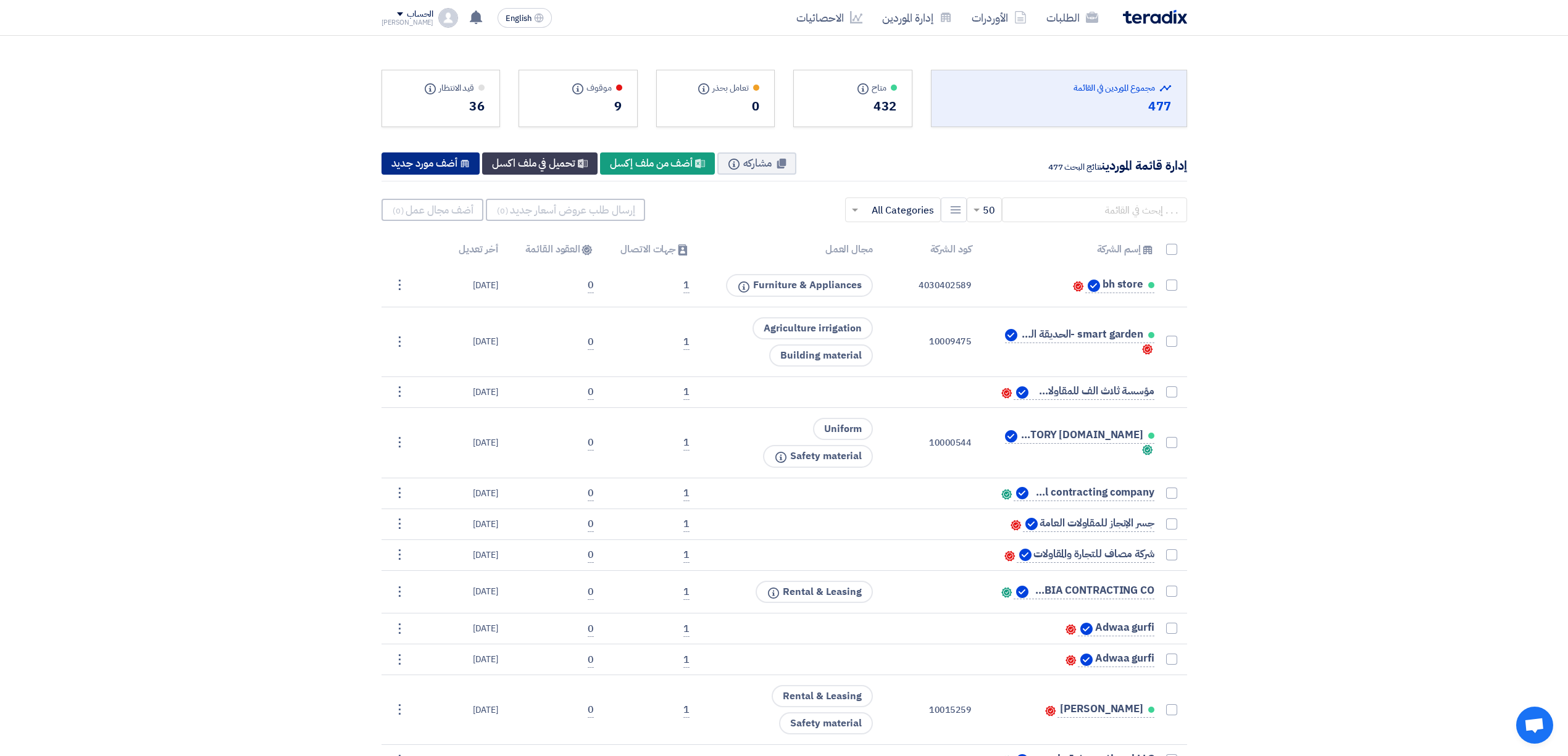
click at [430, 164] on div "New Supplier أضف مورد جديد" at bounding box center [431, 164] width 99 height 22
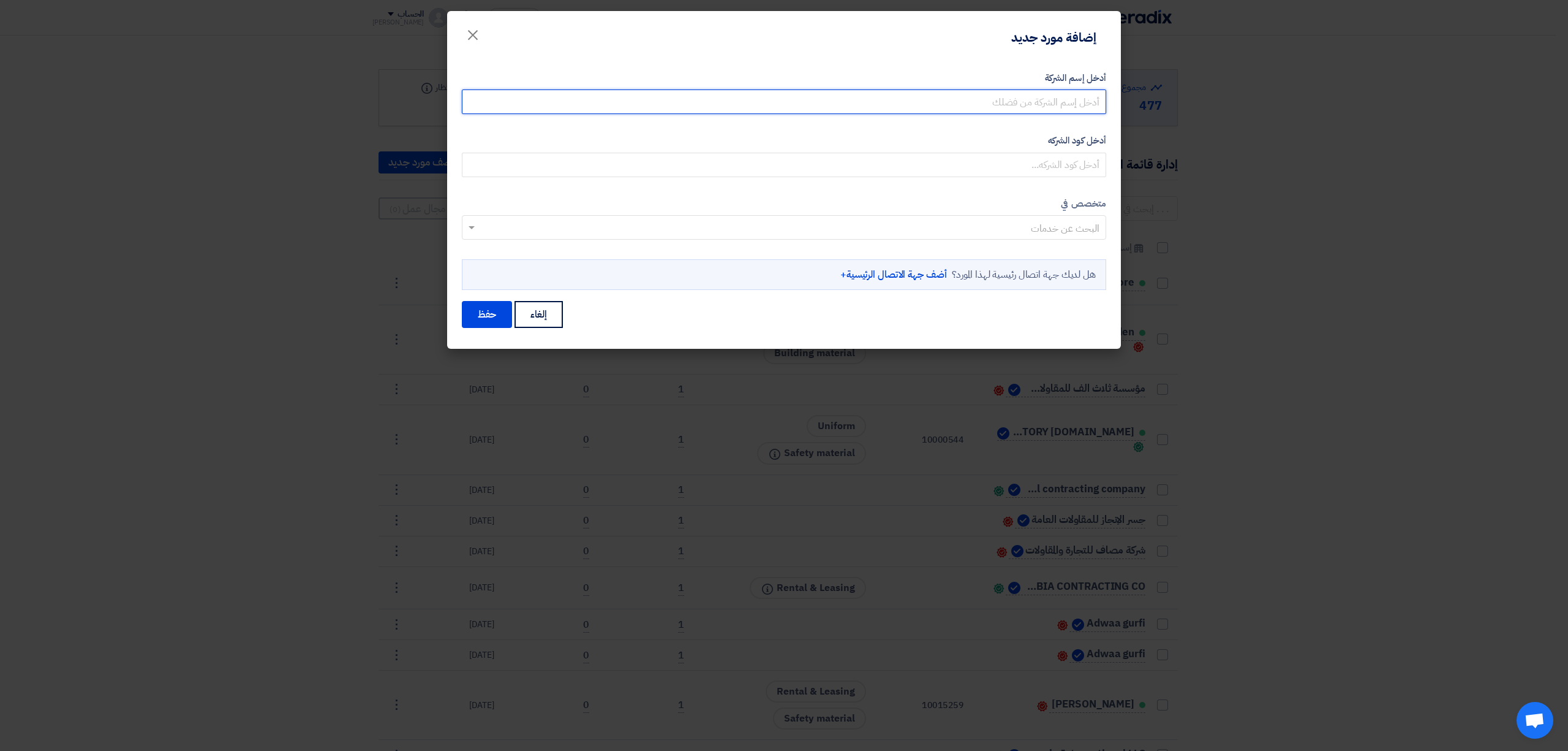
click at [942, 104] on input "أدخل إسم الشركة" at bounding box center [784, 102] width 644 height 25
paste input "Shira Saudi"
type input "Shira Saudi"
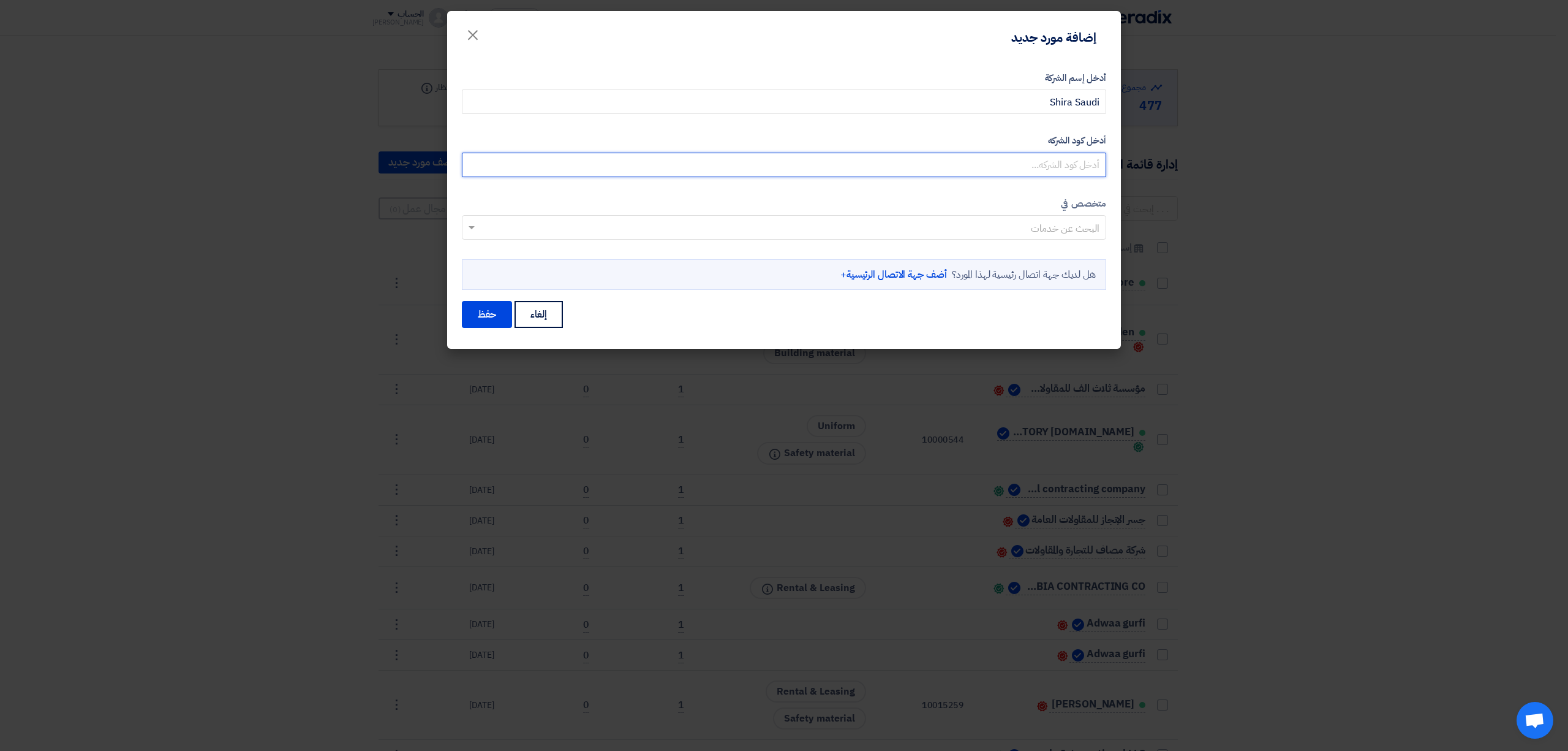
click at [1067, 153] on input "أدخل كود الشركه" at bounding box center [784, 165] width 644 height 25
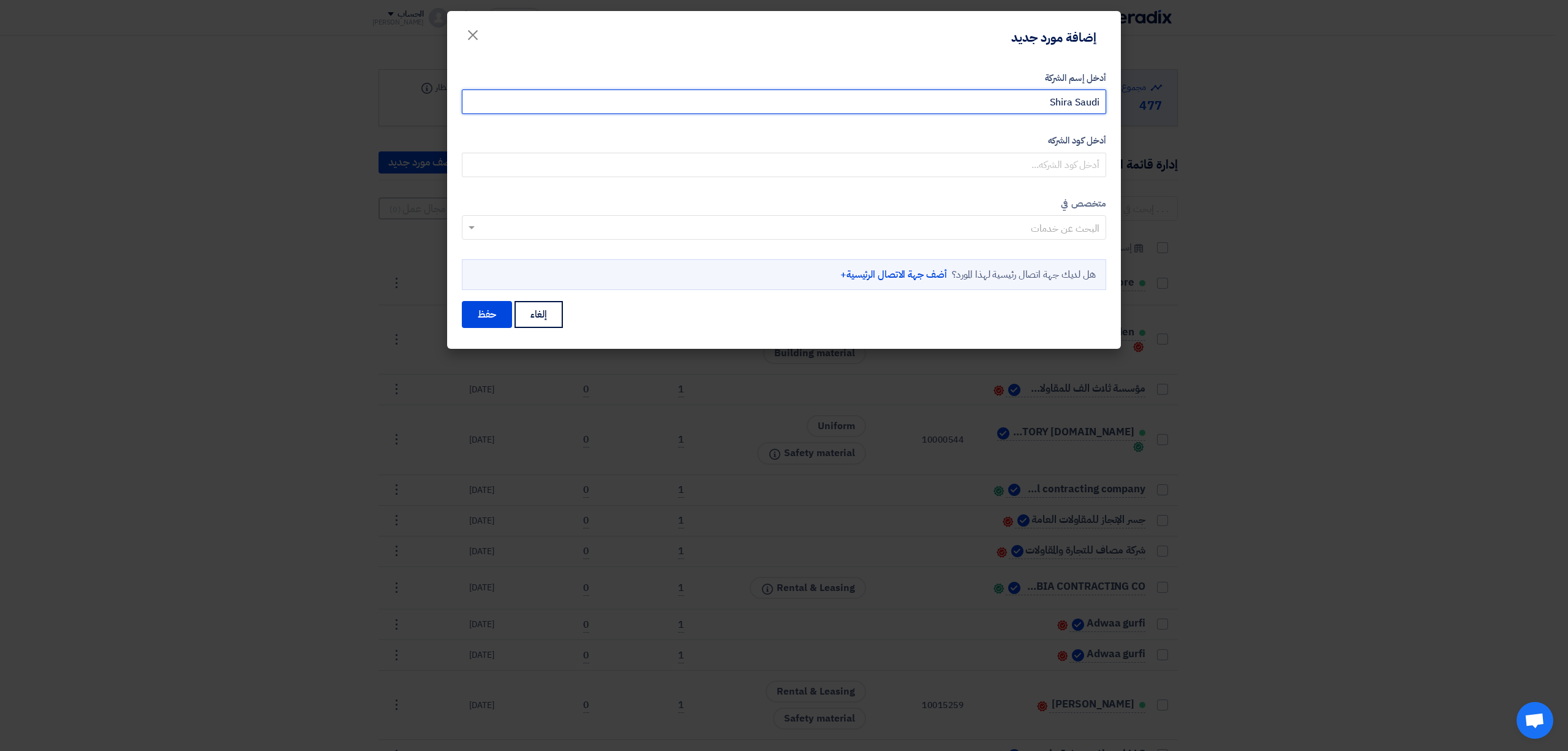
drag, startPoint x: 1005, startPoint y: 101, endPoint x: 1164, endPoint y: 101, distance: 159.0
click at [1164, 101] on modal-container "إضافة مورد جديد × أدخل إسم الشركة Shira Saudi أدخل كود الشركه متخصص في" at bounding box center [784, 376] width 1568 height 751
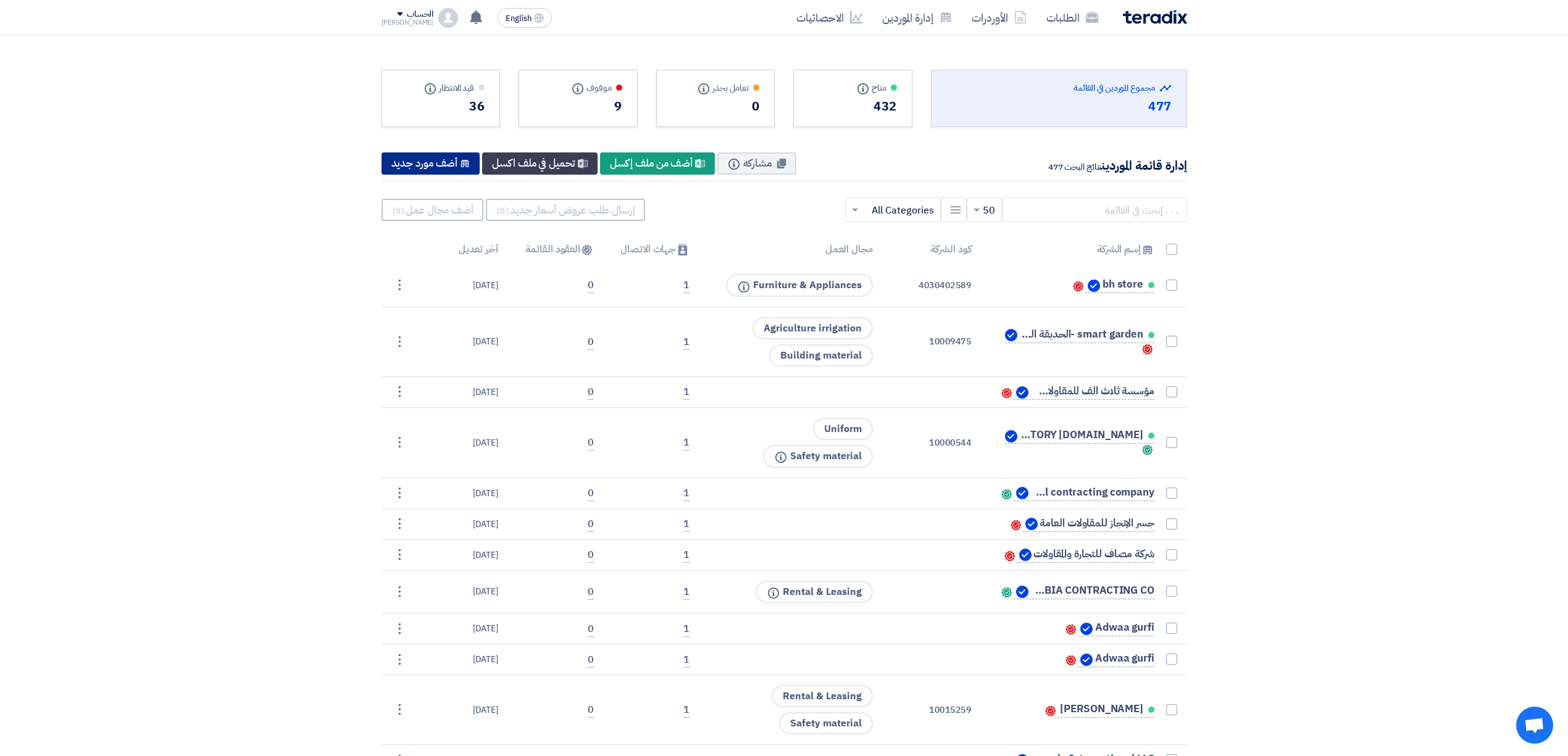
click at [432, 164] on div "New Supplier أضف مورد جديد" at bounding box center [431, 164] width 99 height 22
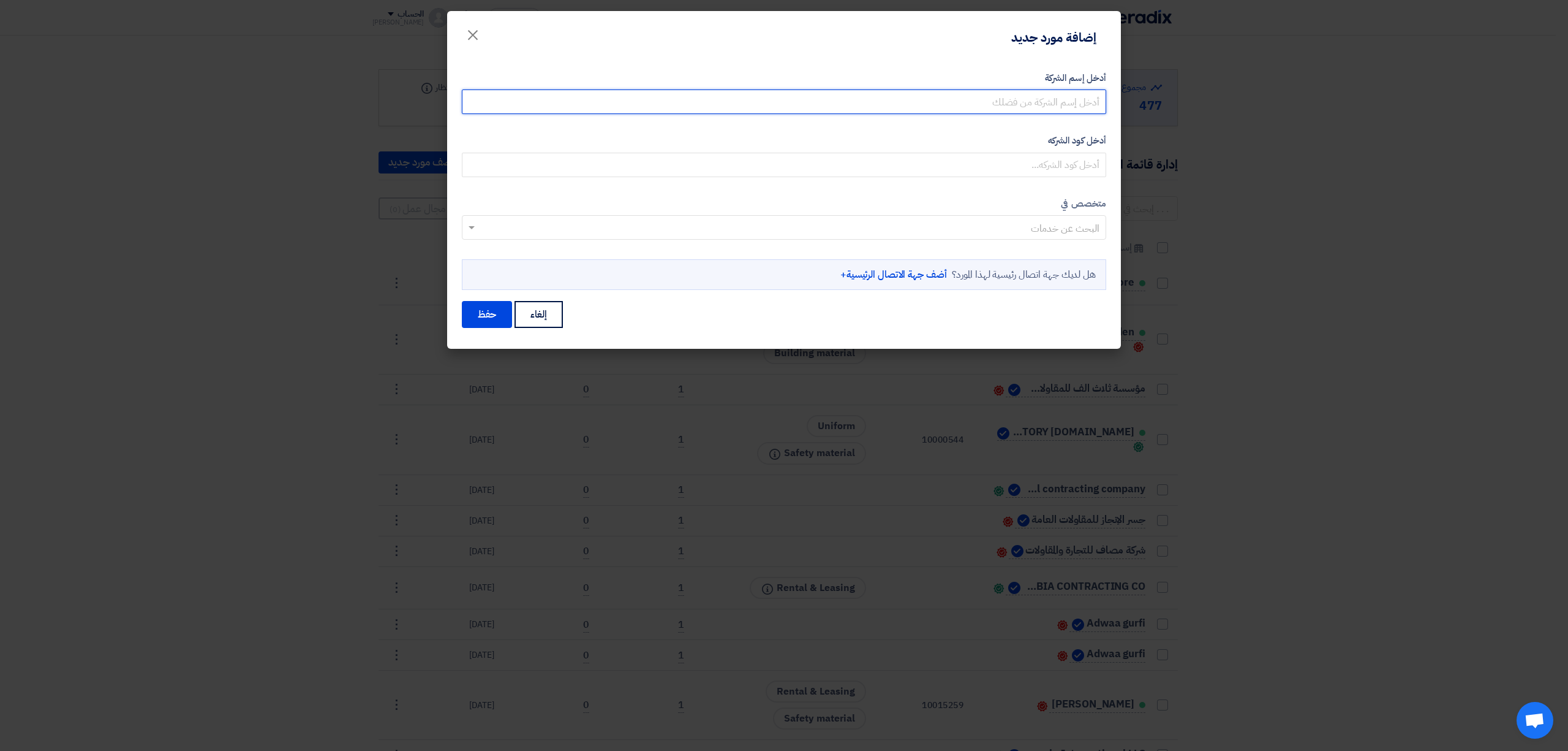
click at [1003, 99] on input "أدخل إسم الشركة" at bounding box center [784, 102] width 644 height 25
paste input "SHIRA TRADING CO."
type input "SHIRA TRADING CO."
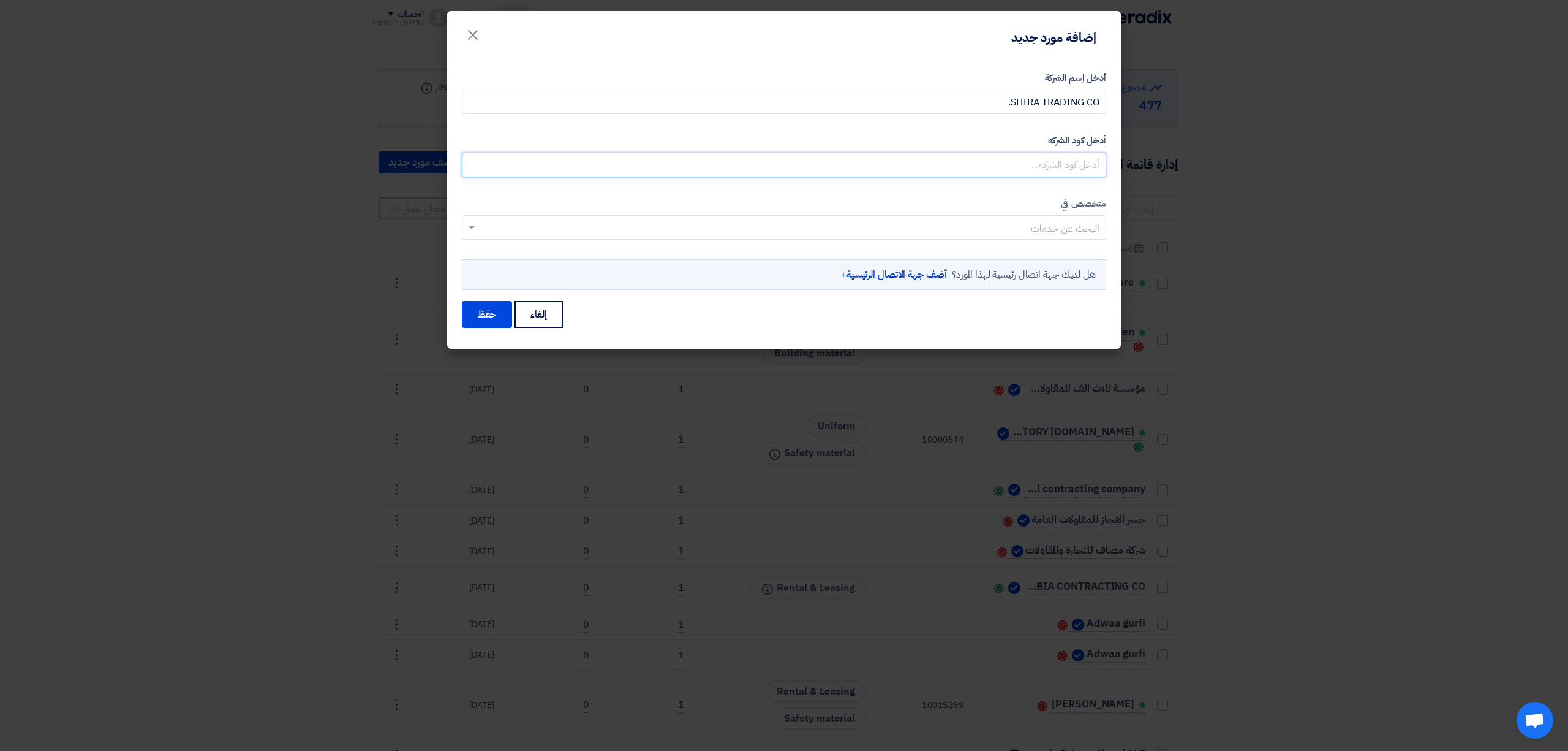
click at [1044, 167] on input "أدخل كود الشركه" at bounding box center [784, 165] width 644 height 25
paste input "10015243"
type input "10015243"
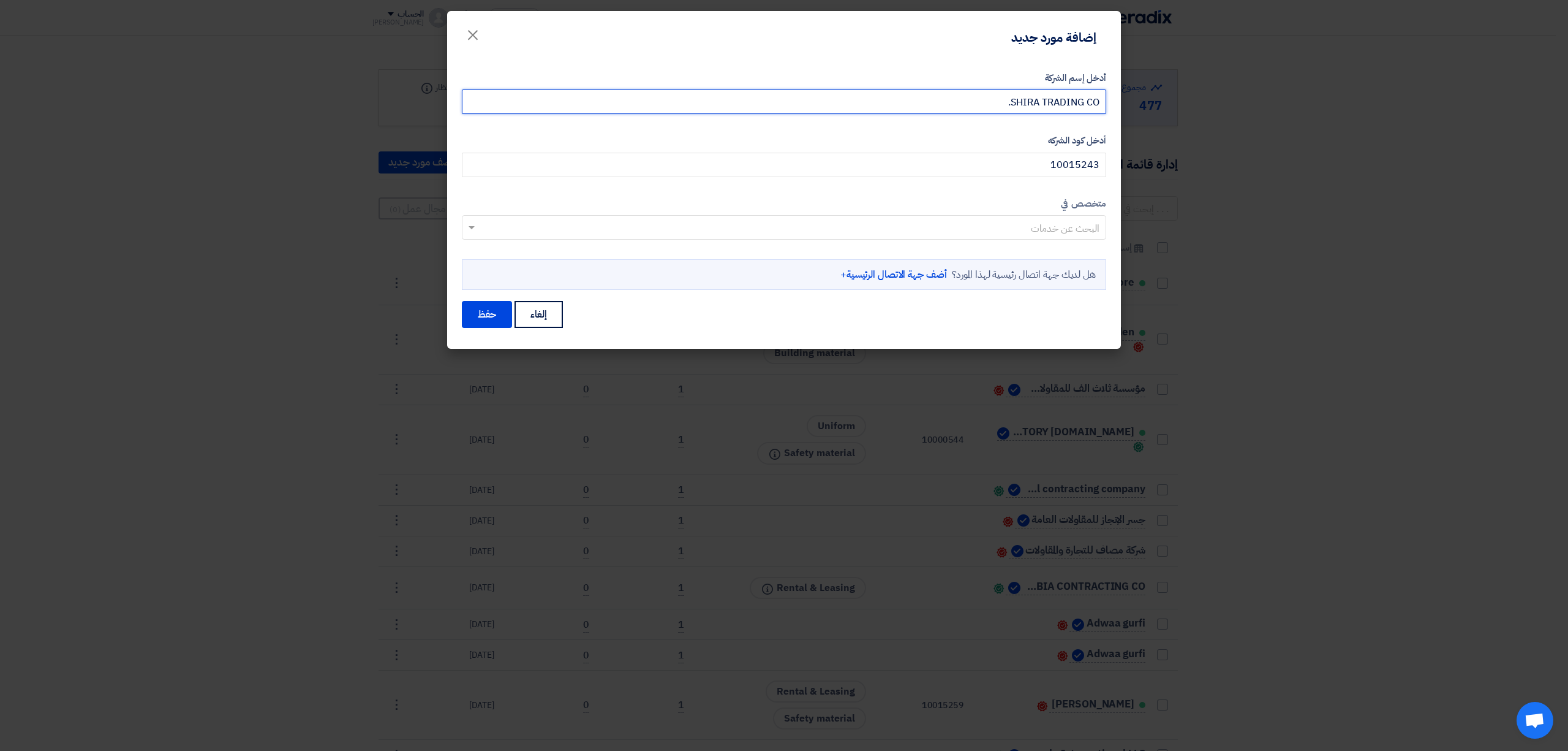
click at [993, 101] on input "SHIRA TRADING CO." at bounding box center [784, 102] width 644 height 25
type input "SHIRA TRADING CO"
click at [1019, 231] on input "text" at bounding box center [790, 229] width 620 height 20
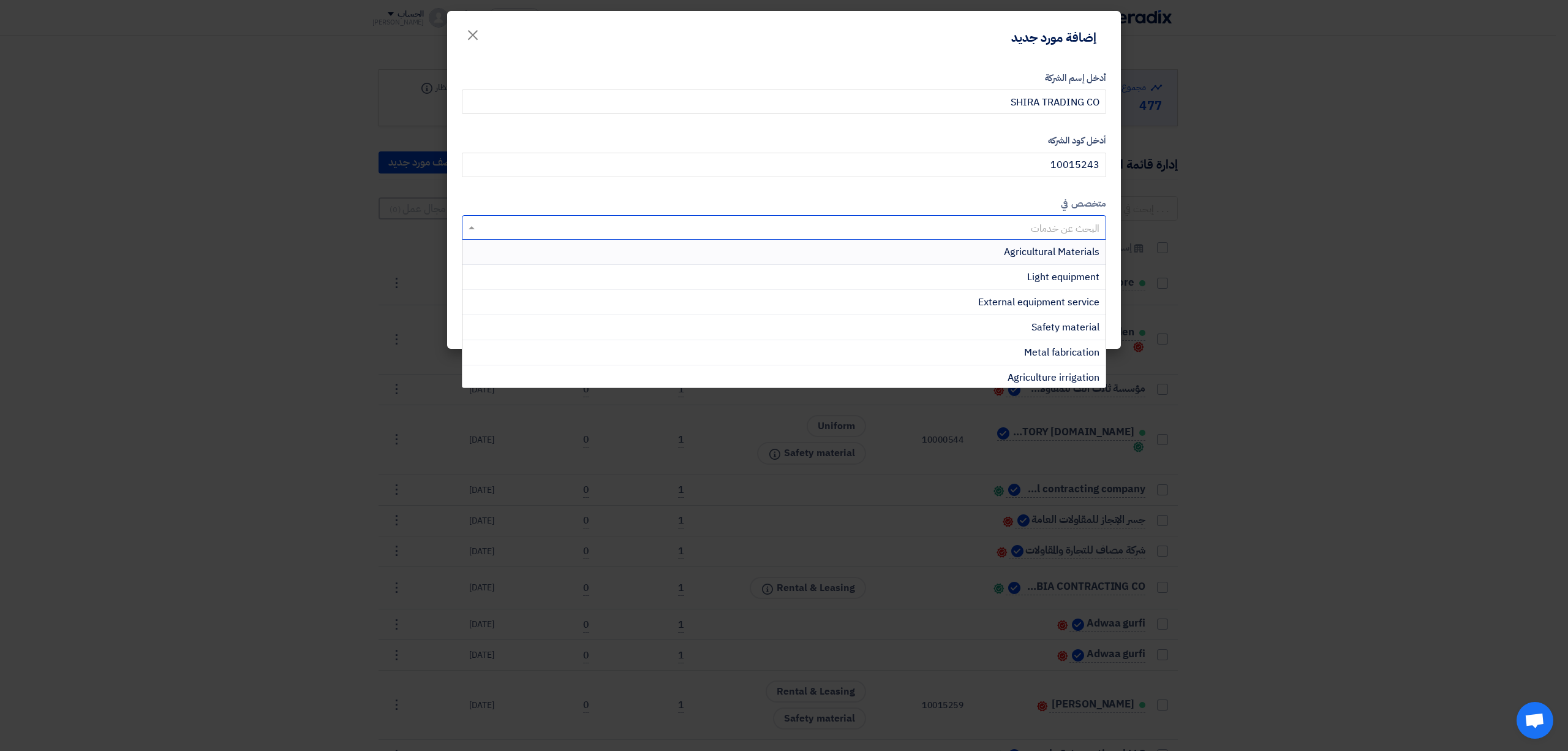
click at [1010, 248] on span "Agricultural Materials" at bounding box center [1052, 252] width 96 height 15
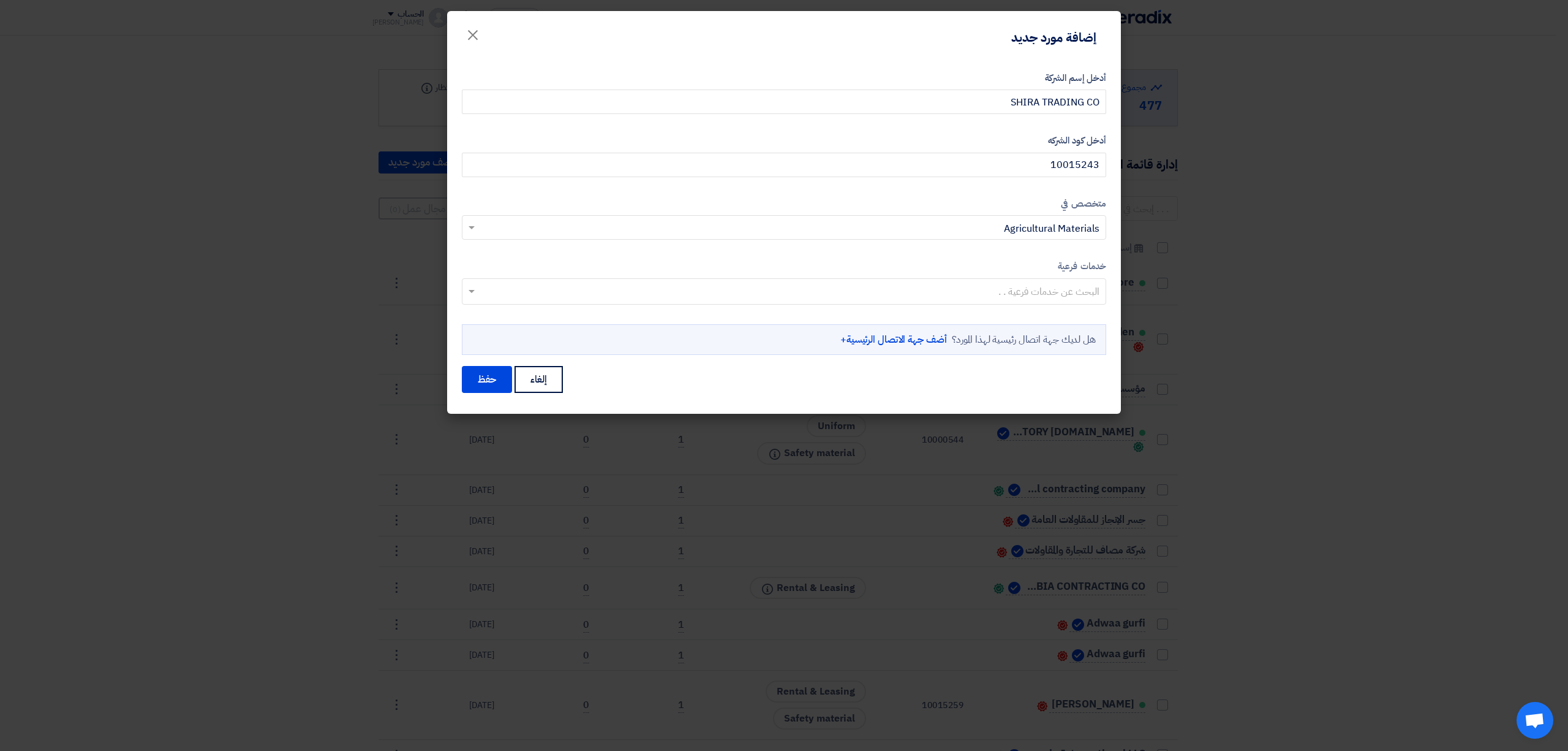
click at [1006, 231] on input "text" at bounding box center [790, 229] width 620 height 20
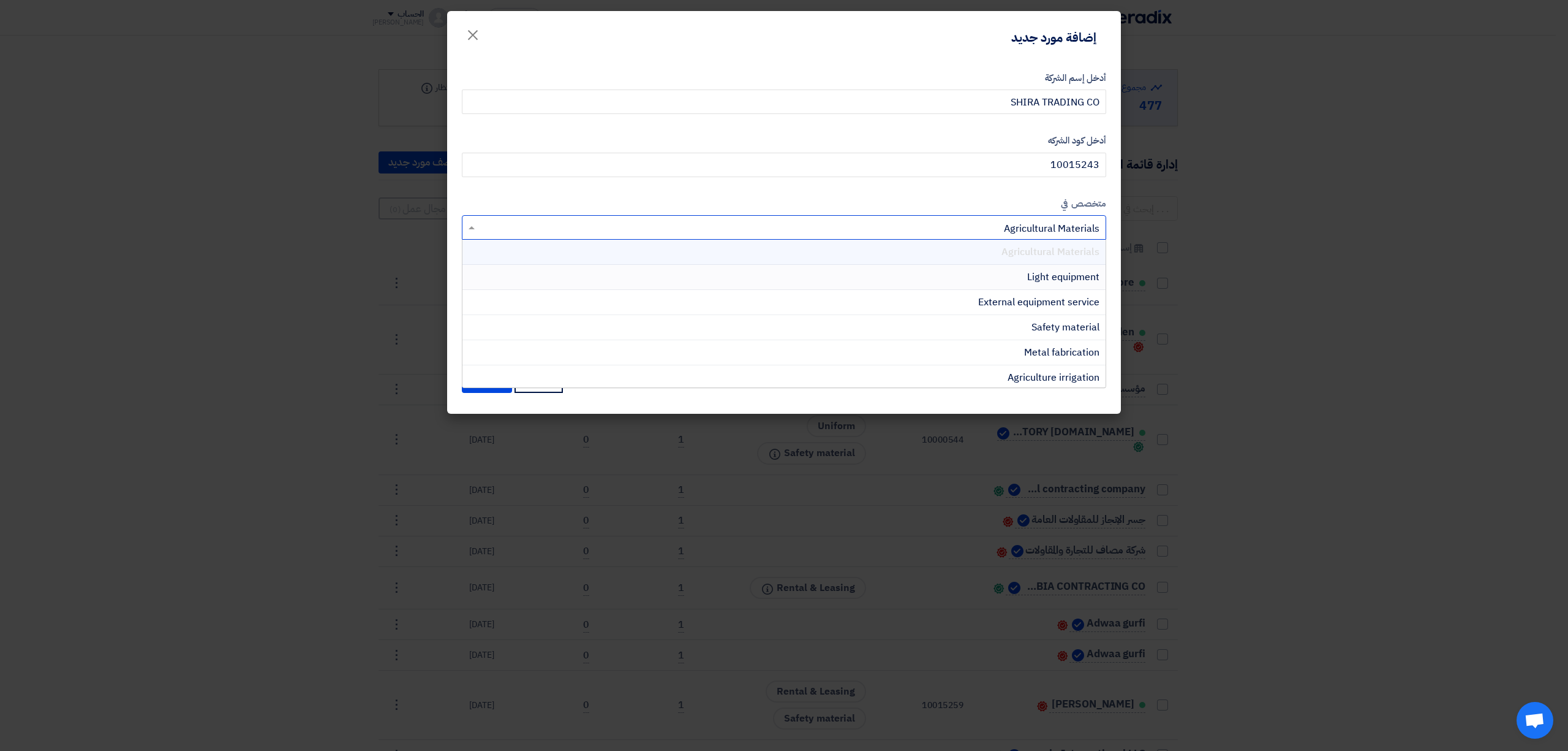
drag, startPoint x: 1014, startPoint y: 275, endPoint x: 1012, endPoint y: 269, distance: 6.3
click at [1014, 275] on div "Light equipment" at bounding box center [784, 277] width 643 height 25
click at [992, 226] on input "text" at bounding box center [790, 229] width 620 height 20
click at [983, 376] on div "Agriculture irrigation" at bounding box center [784, 377] width 643 height 25
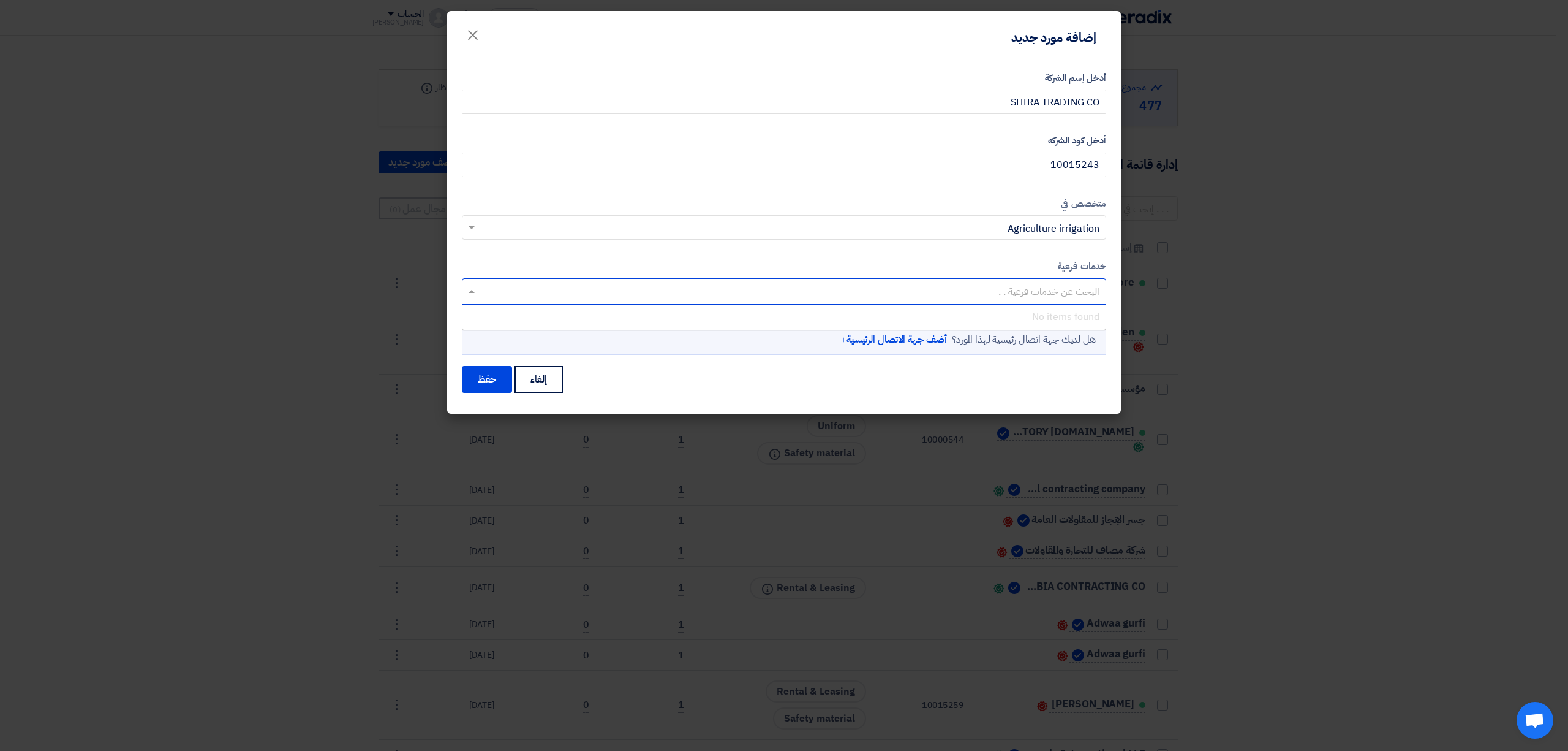
click at [966, 289] on input "text" at bounding box center [783, 292] width 632 height 20
click at [908, 344] on link "أضف جهة الاتصال الرئيسية+" at bounding box center [893, 339] width 107 height 15
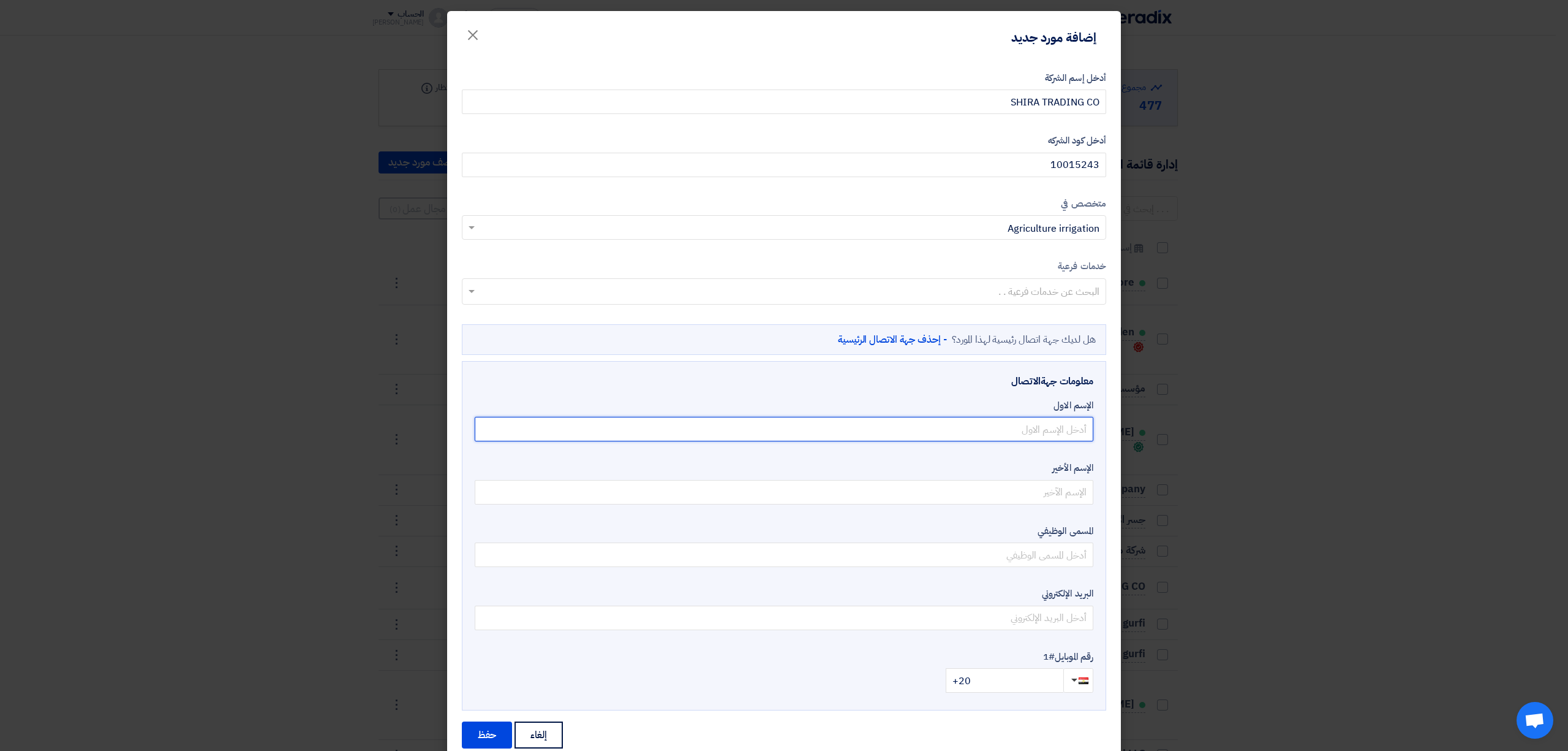
click at [1025, 424] on input "text" at bounding box center [784, 429] width 619 height 25
paste input "I brahim Abo gara"
type input "I brahim Abo gara"
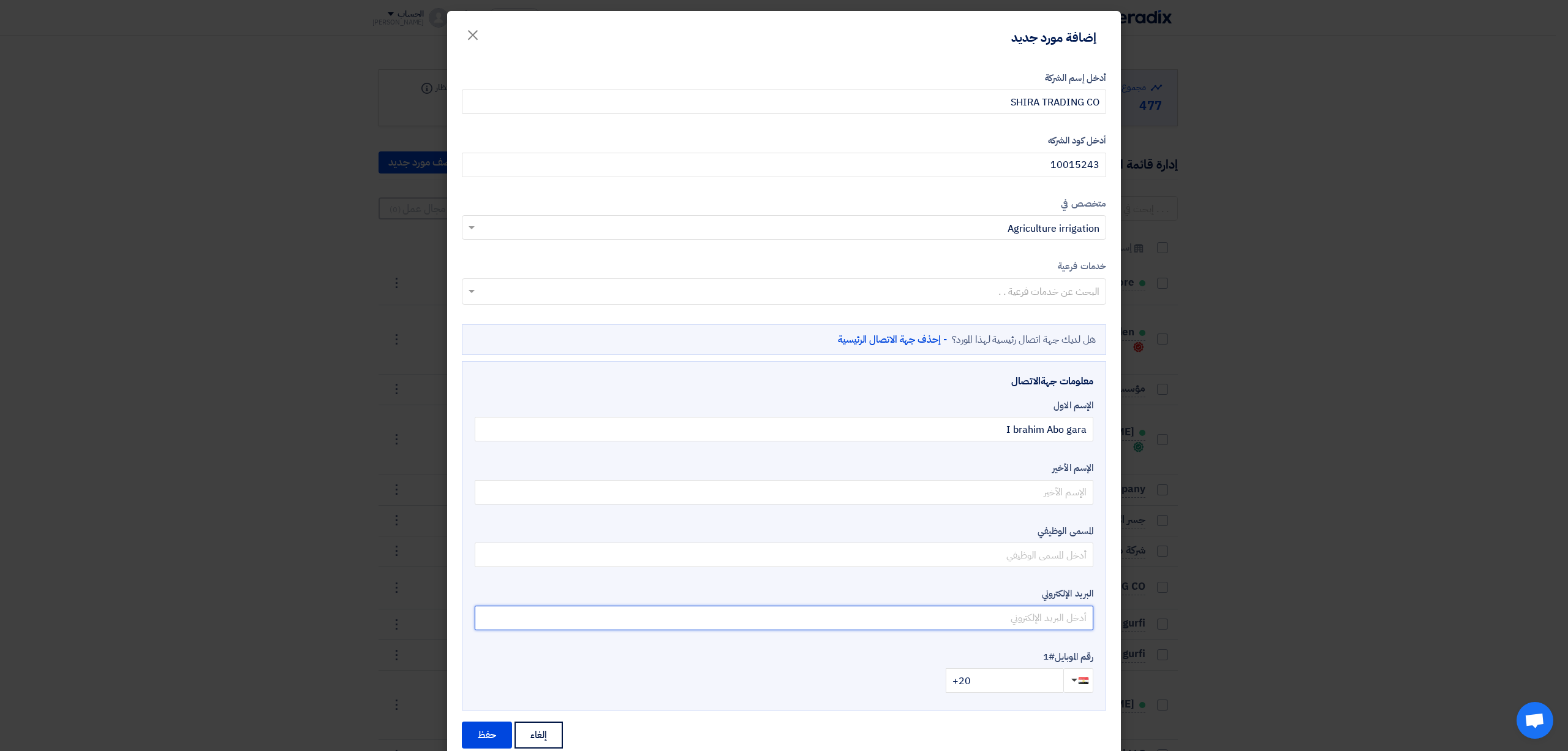
click at [1041, 612] on input "email" at bounding box center [784, 618] width 619 height 25
paste input "[PERSON_NAME][EMAIL_ADDRESS][DOMAIN_NAME]"
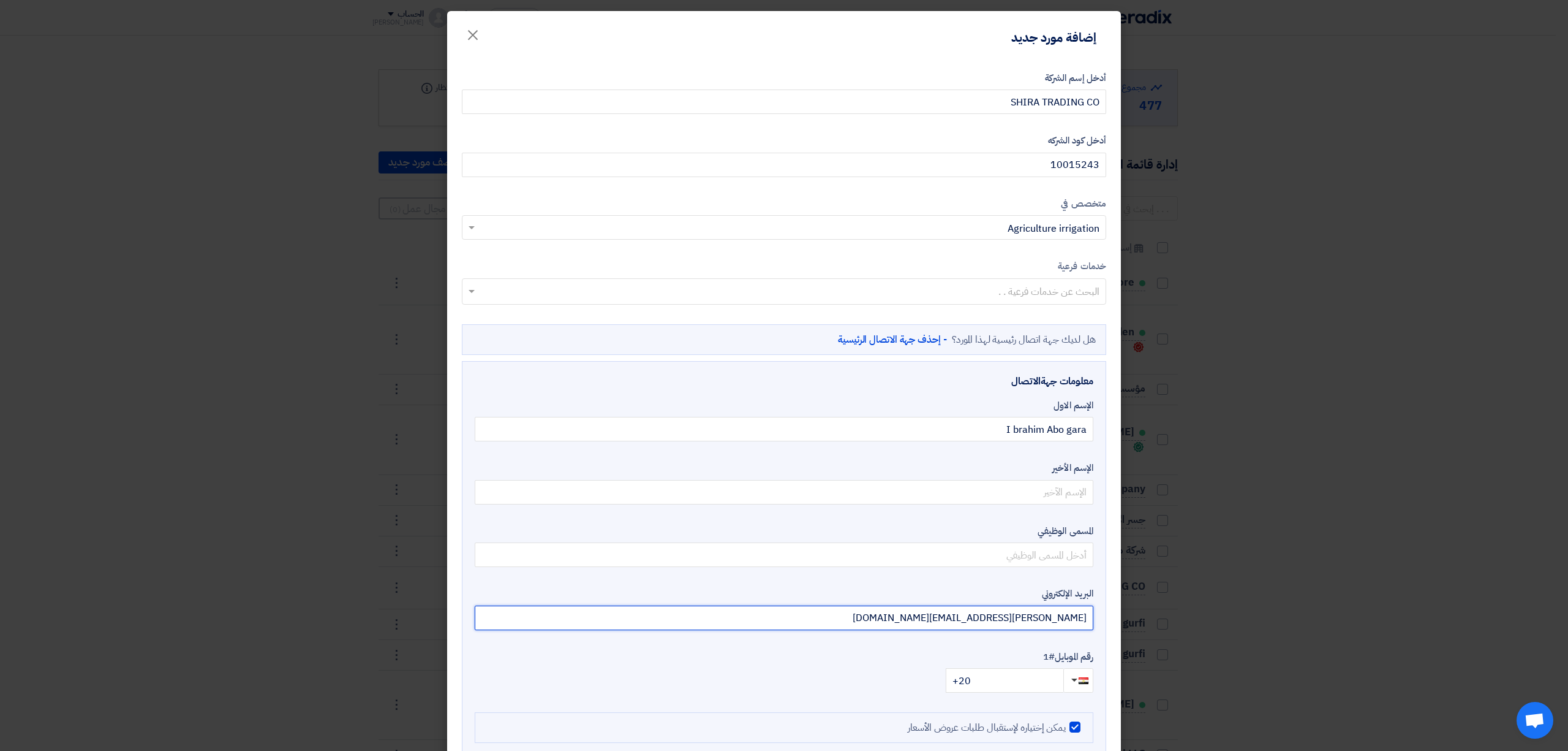
type input "[PERSON_NAME][EMAIL_ADDRESS][DOMAIN_NAME]"
drag, startPoint x: 1000, startPoint y: 682, endPoint x: 922, endPoint y: 682, distance: 78.0
click at [922, 682] on div "+20" at bounding box center [784, 680] width 619 height 25
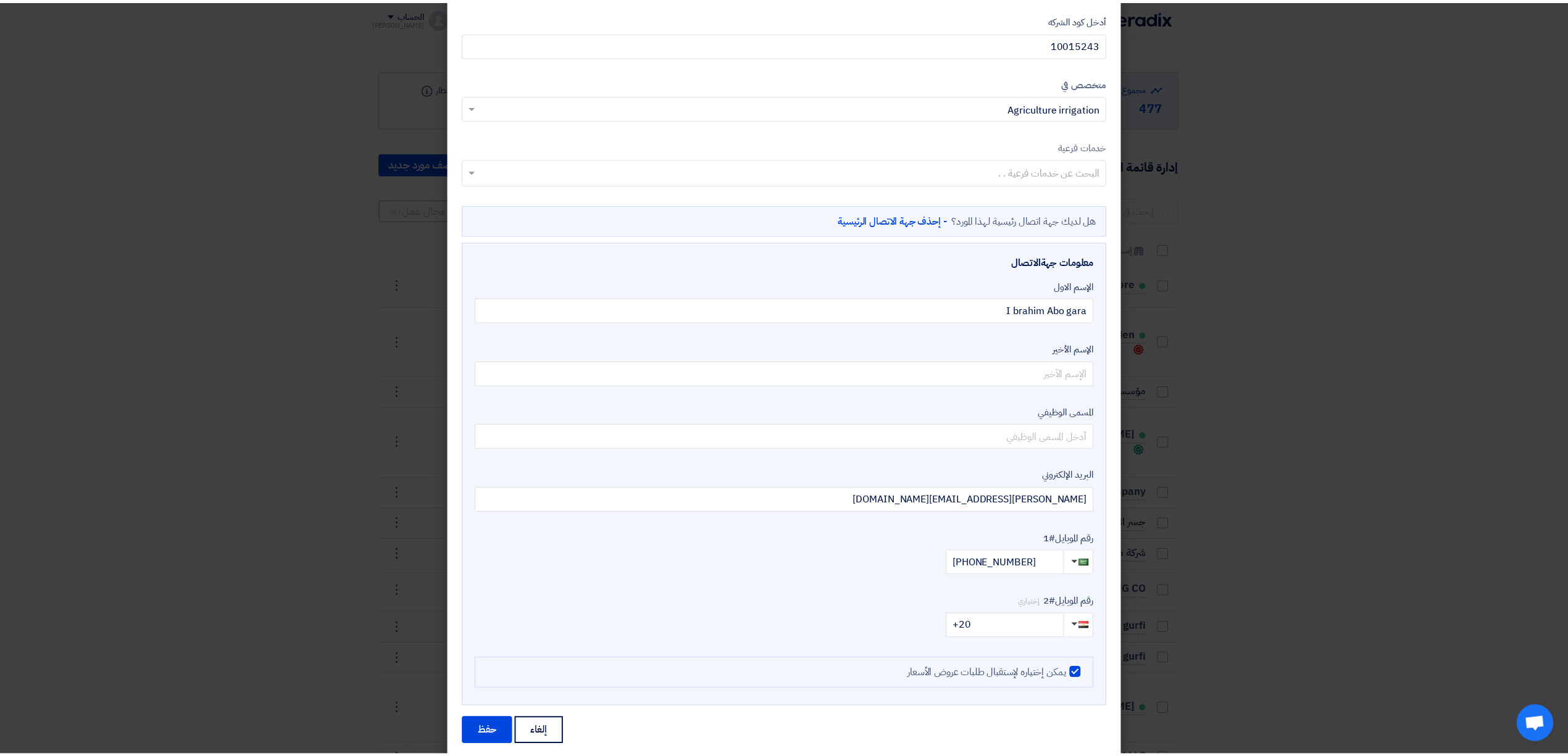
scroll to position [144, 0]
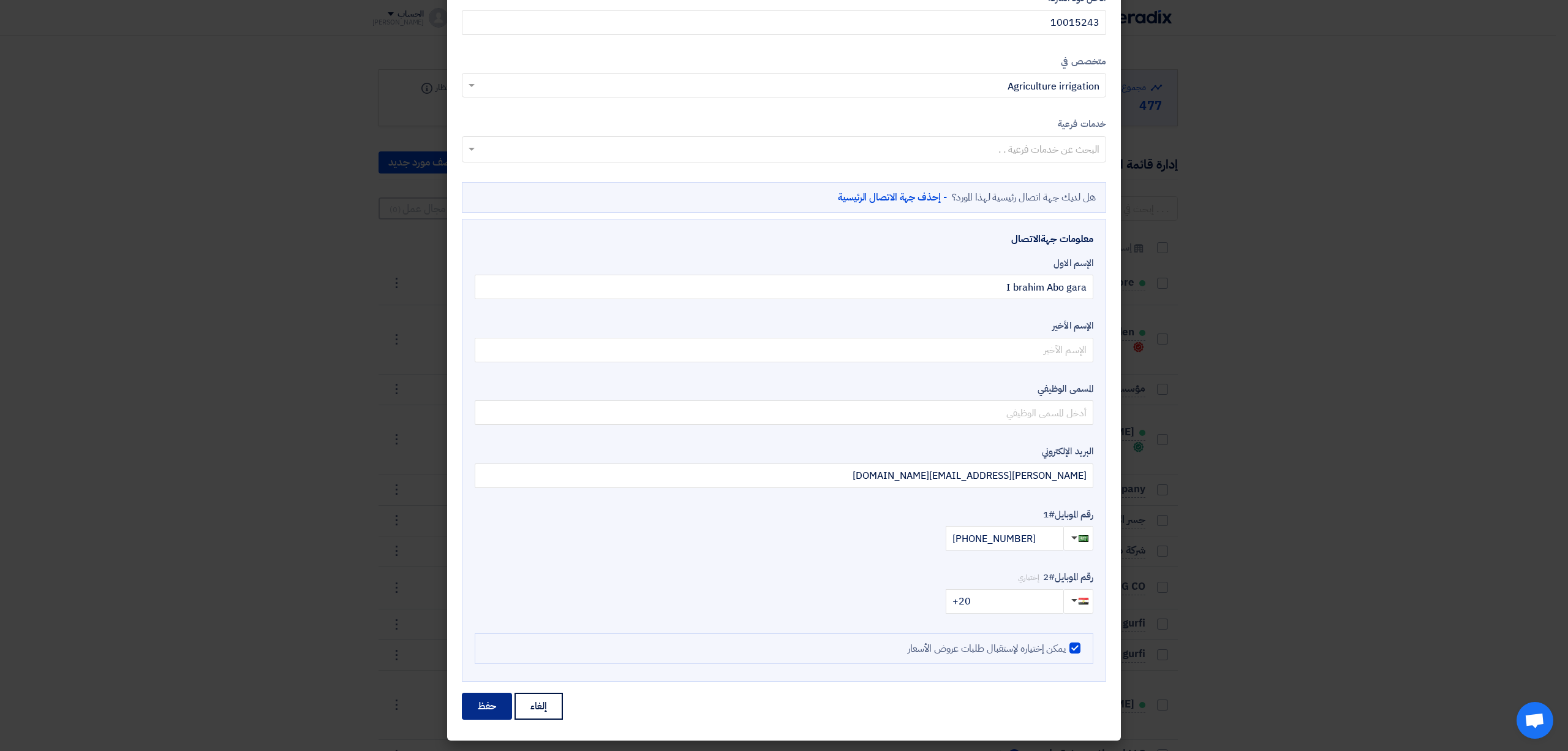
click at [493, 709] on button "حفظ" at bounding box center [487, 706] width 50 height 27
